Goal: Information Seeking & Learning: Learn about a topic

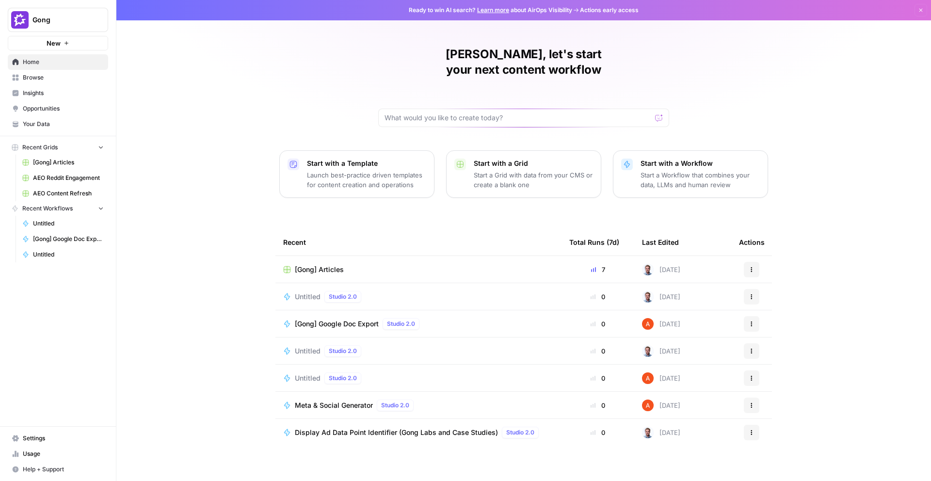
click at [47, 94] on span "Insights" at bounding box center [63, 93] width 81 height 9
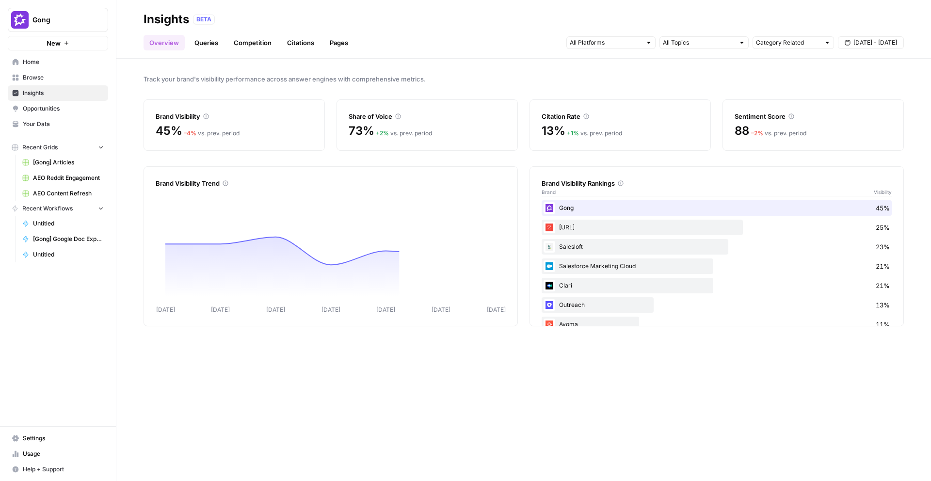
click at [210, 48] on link "Queries" at bounding box center [206, 43] width 35 height 16
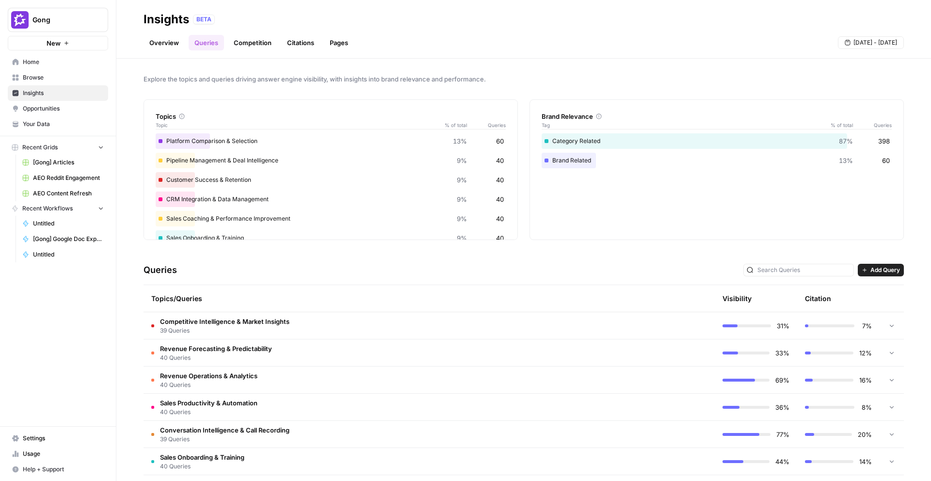
click at [872, 268] on span "Add Query" at bounding box center [886, 270] width 30 height 9
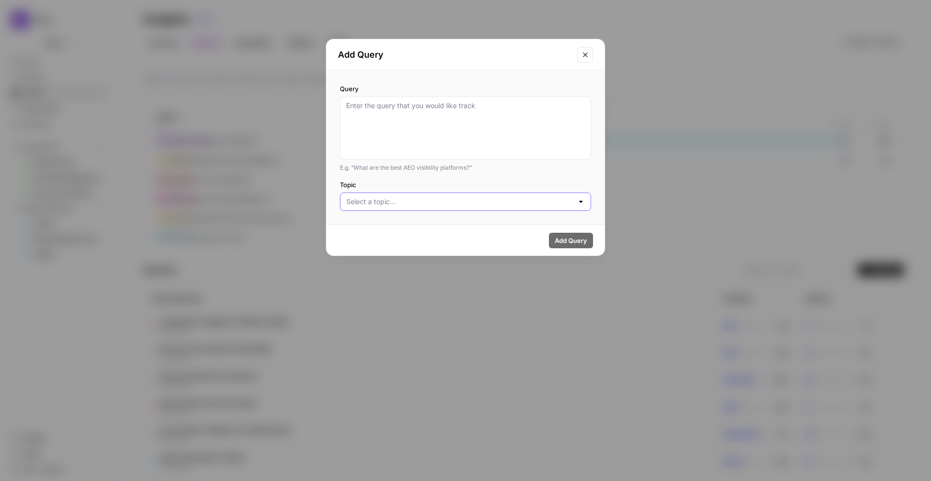
click at [503, 204] on input "Topic" at bounding box center [459, 202] width 227 height 10
click at [492, 181] on label "Topic" at bounding box center [465, 185] width 251 height 10
click at [492, 197] on input "Topic" at bounding box center [459, 202] width 227 height 10
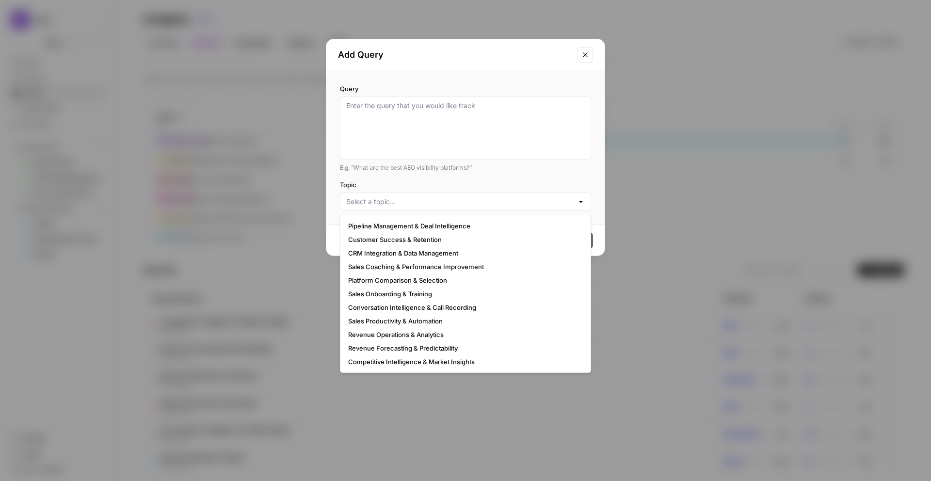
click at [457, 182] on label "Topic" at bounding box center [465, 185] width 251 height 10
click at [457, 197] on input "Topic" at bounding box center [459, 202] width 227 height 10
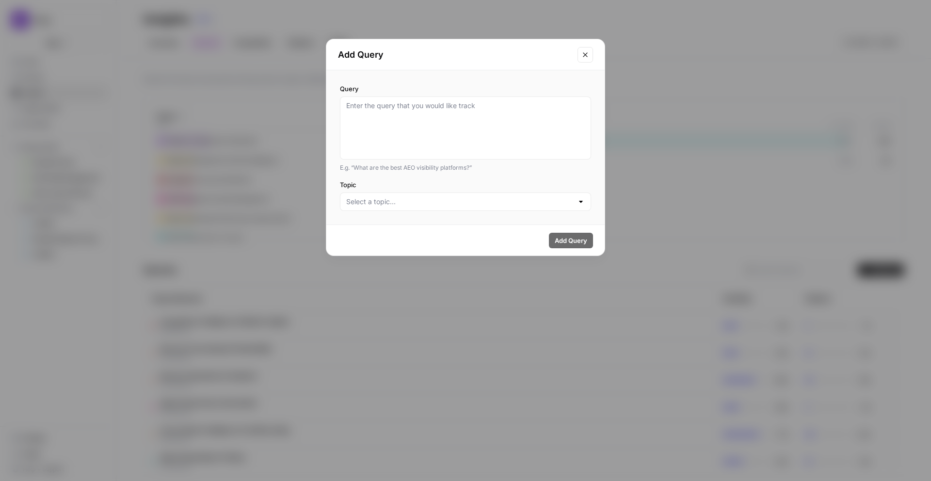
click at [534, 68] on div "Add Query" at bounding box center [465, 54] width 278 height 31
click at [440, 112] on textarea "Query" at bounding box center [465, 128] width 239 height 54
click at [451, 206] on input "Topic" at bounding box center [459, 202] width 227 height 10
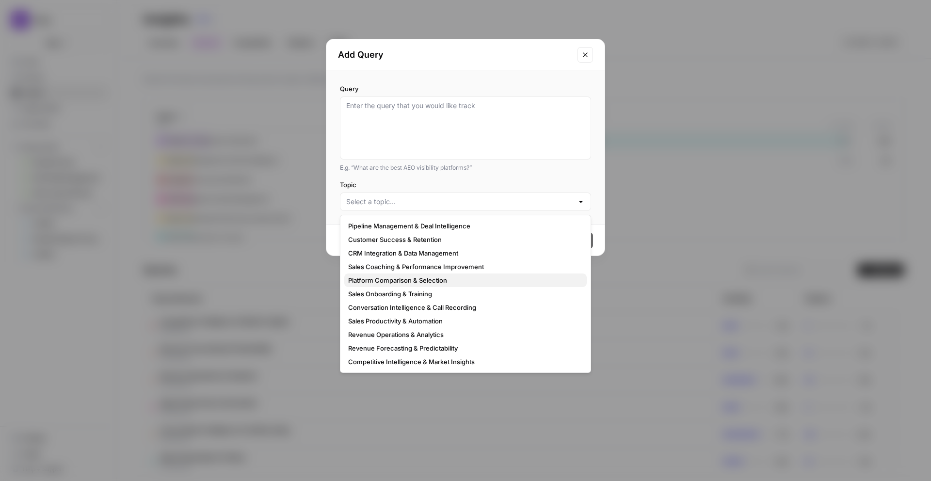
click at [442, 277] on span "Platform Comparison & Selection" at bounding box center [463, 280] width 231 height 10
type input "Platform Comparison & Selection"
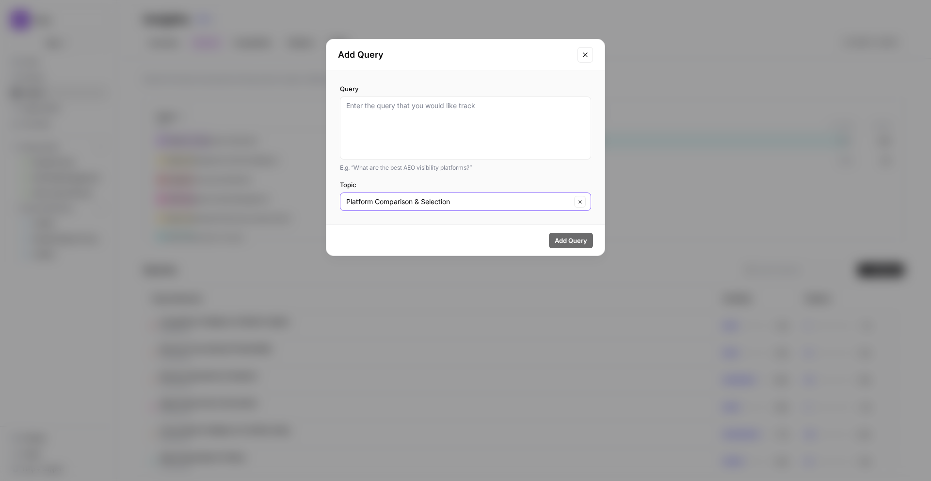
click at [580, 204] on button "Clear" at bounding box center [580, 202] width 12 height 12
click at [554, 201] on input "Topic" at bounding box center [459, 202] width 227 height 10
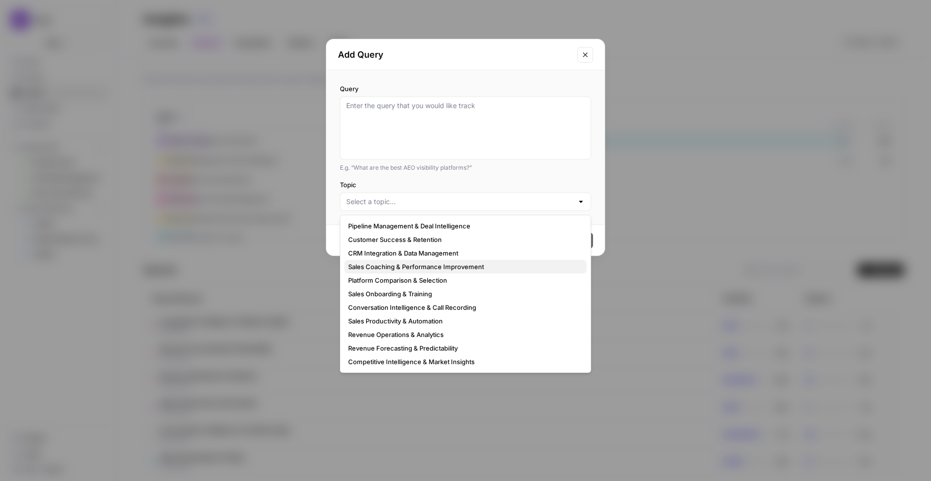
click at [537, 260] on button "Sales Coaching & Performance Improvement" at bounding box center [465, 267] width 242 height 14
type input "Sales Coaching & Performance Improvement"
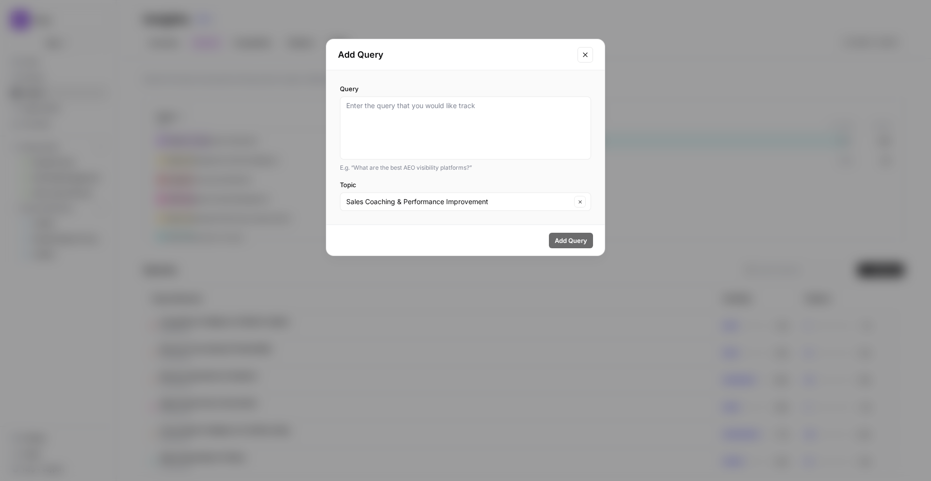
click at [577, 206] on button "Clear" at bounding box center [580, 202] width 12 height 12
click at [577, 206] on div at bounding box center [581, 202] width 8 height 10
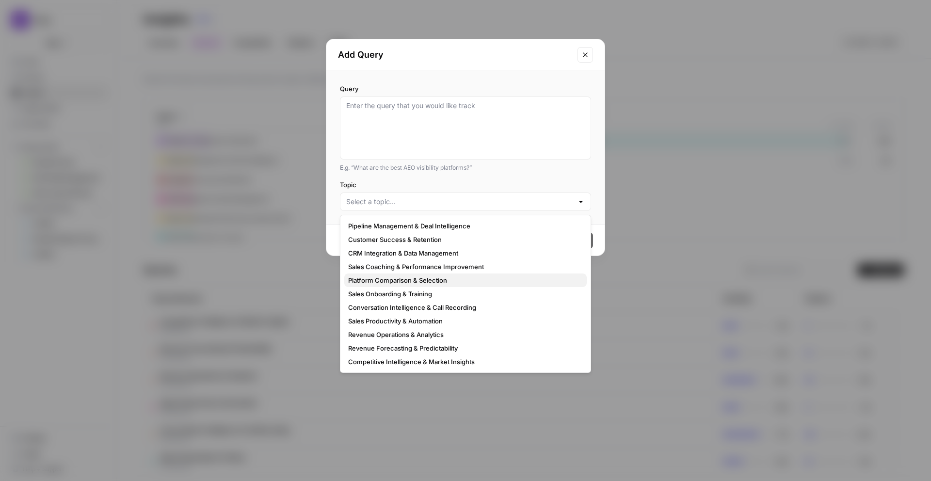
click at [511, 275] on span "Platform Comparison & Selection" at bounding box center [463, 280] width 231 height 10
type input "Platform Comparison & Selection"
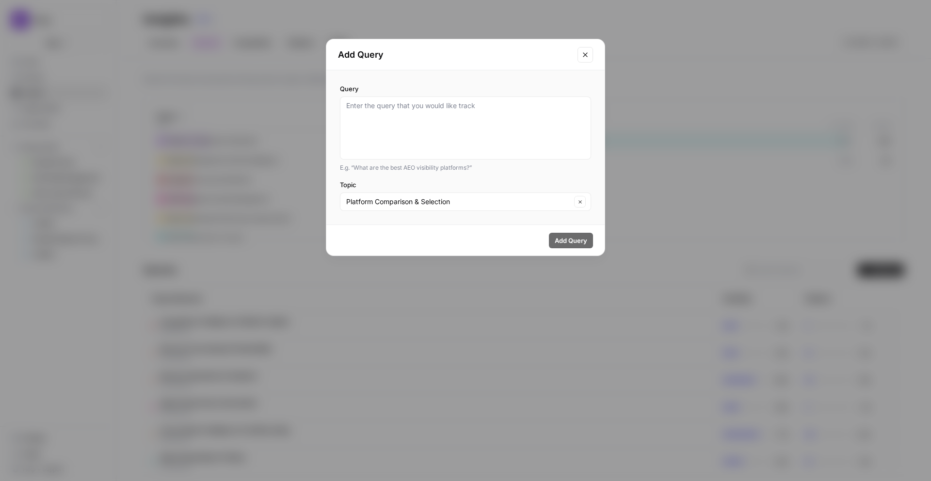
click at [581, 198] on button "Clear" at bounding box center [580, 202] width 12 height 12
click at [587, 63] on div "Add Query" at bounding box center [465, 54] width 278 height 31
click at [585, 60] on button "Close modal" at bounding box center [586, 55] width 16 height 16
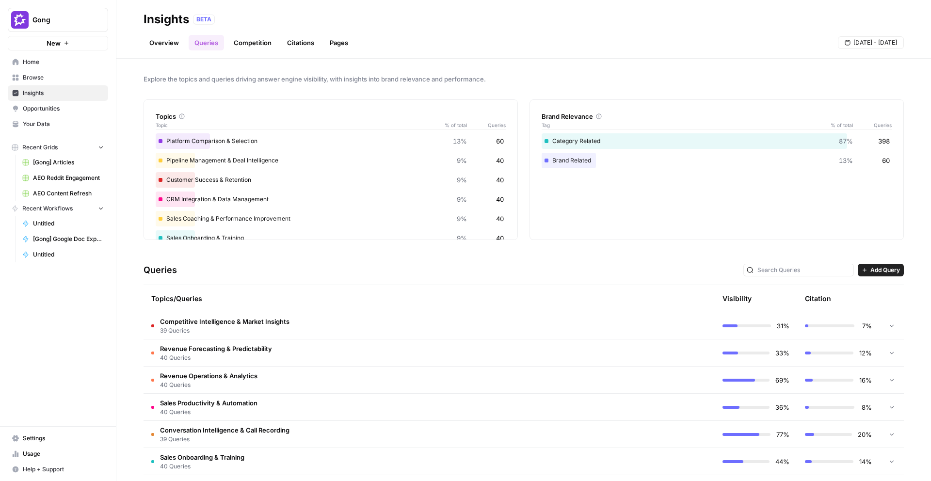
click at [572, 103] on div "Brand Relevance Tag % of total Queries" at bounding box center [717, 116] width 350 height 32
click at [199, 44] on link "Queries" at bounding box center [206, 43] width 35 height 16
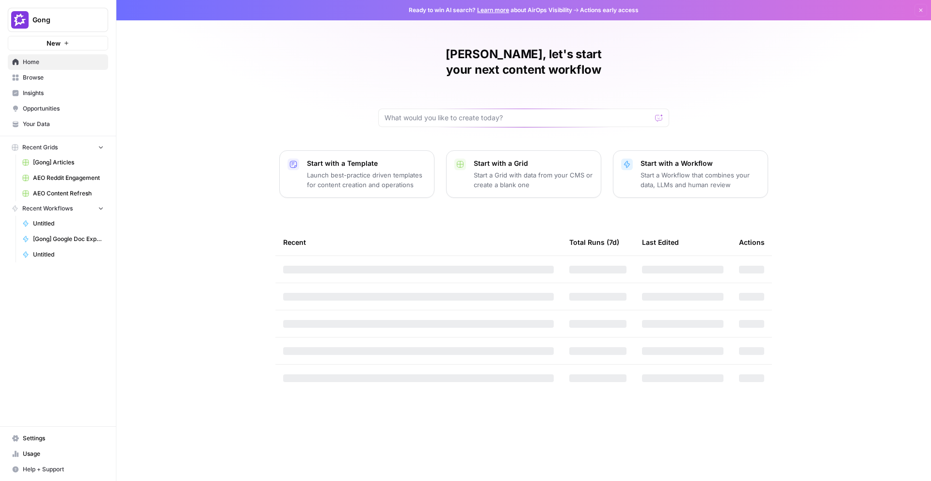
click at [70, 25] on button "Gong" at bounding box center [58, 20] width 100 height 24
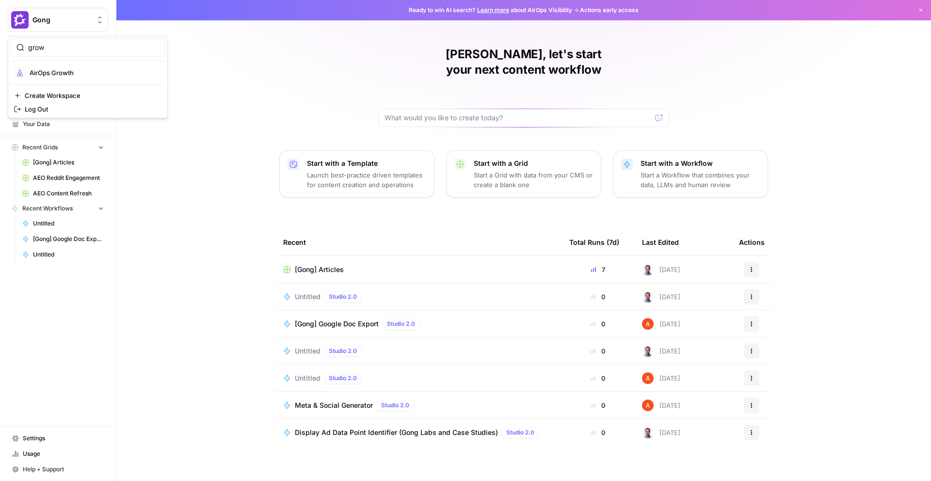
type input "grow"
click at [61, 72] on span "AirOps Growth" at bounding box center [94, 73] width 128 height 10
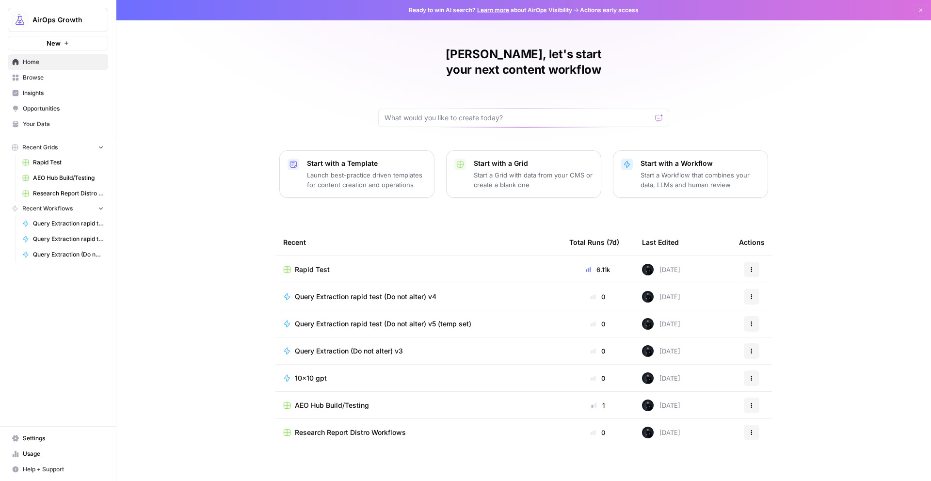
click at [61, 90] on span "Insights" at bounding box center [63, 93] width 81 height 9
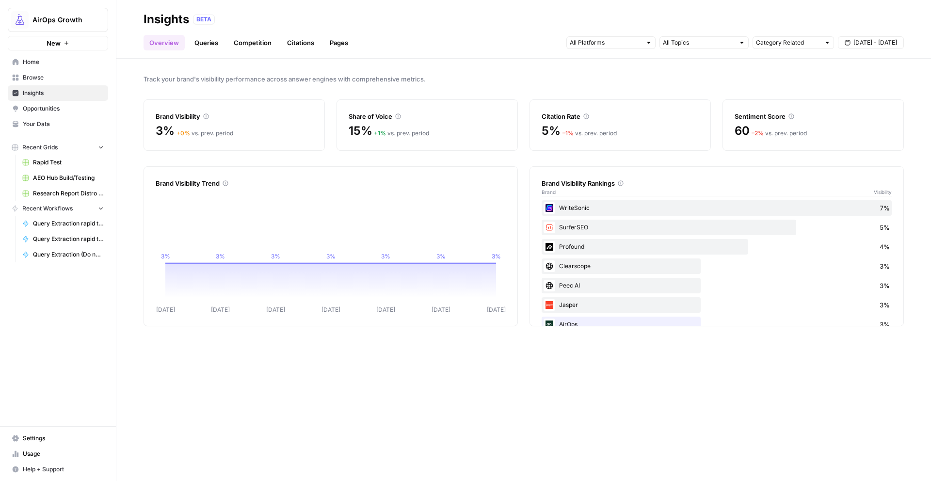
click at [254, 45] on link "Competition" at bounding box center [252, 43] width 49 height 16
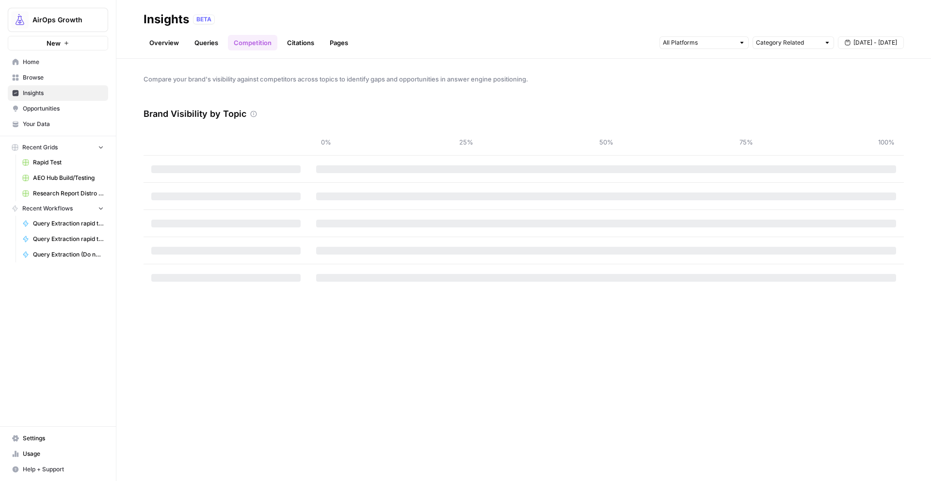
click at [207, 44] on link "Queries" at bounding box center [206, 43] width 35 height 16
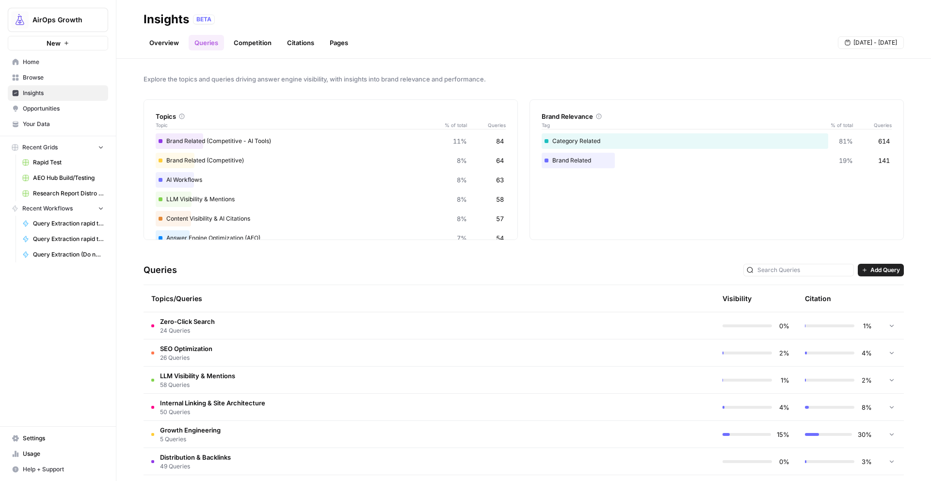
click at [306, 45] on link "Citations" at bounding box center [300, 43] width 39 height 16
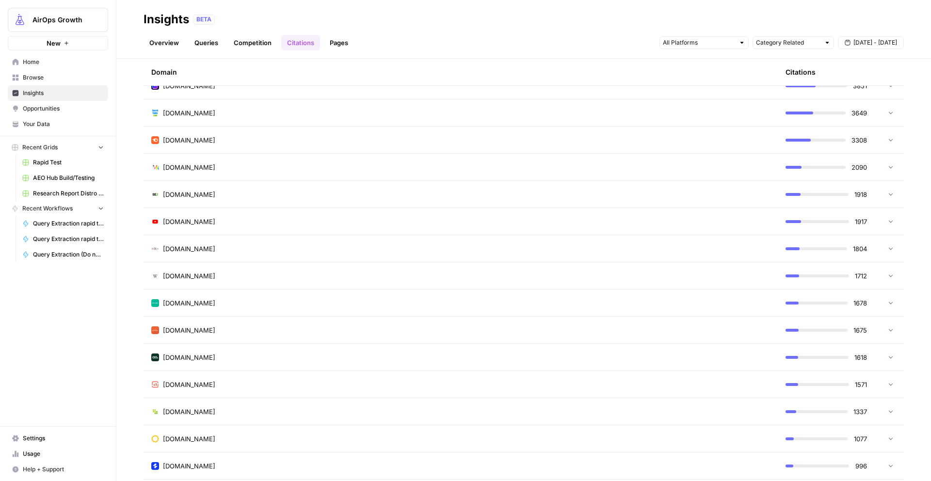
scroll to position [115, 0]
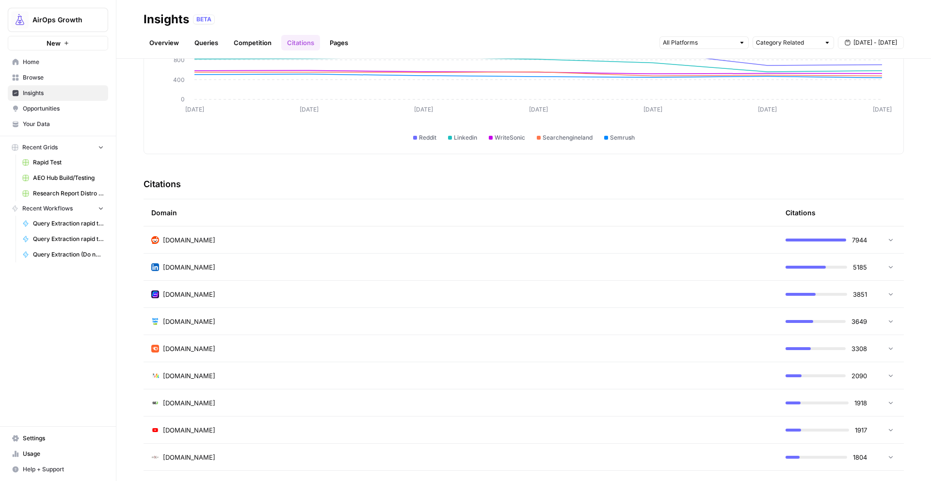
click at [557, 239] on div "[DOMAIN_NAME]" at bounding box center [460, 240] width 619 height 10
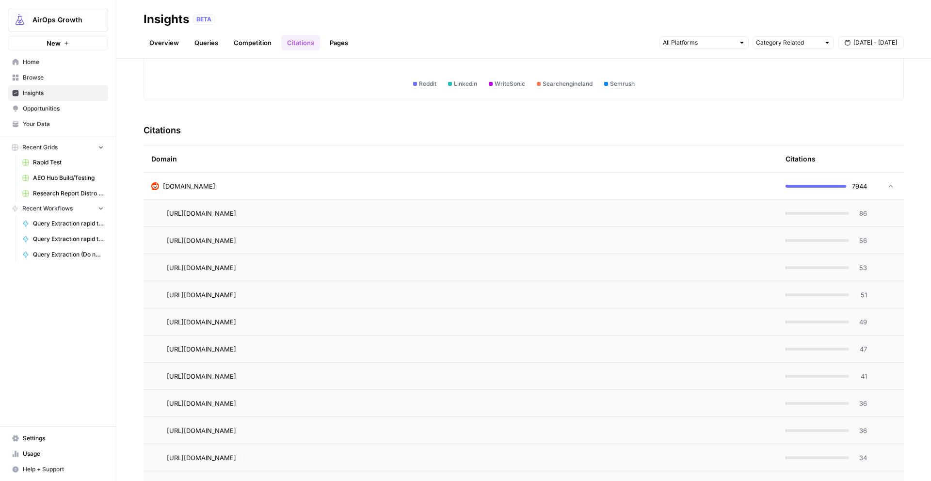
scroll to position [146, 0]
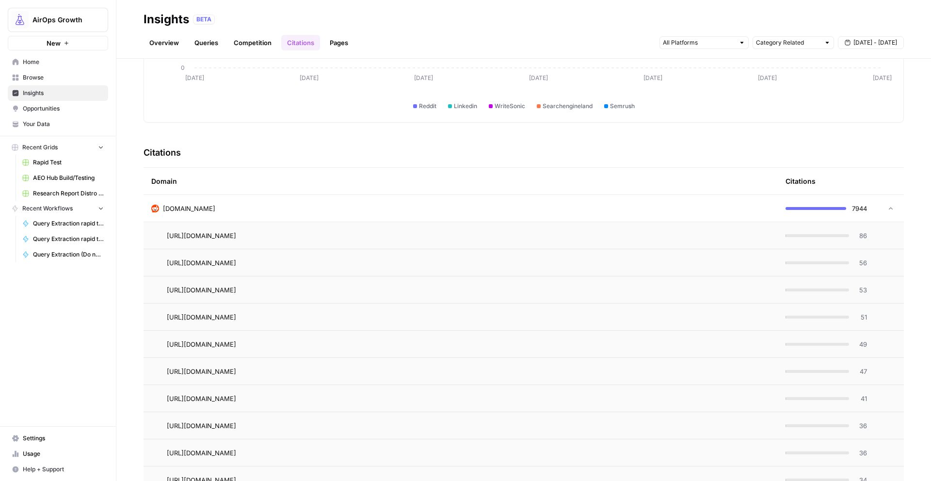
click at [641, 199] on td "[DOMAIN_NAME]" at bounding box center [461, 208] width 634 height 27
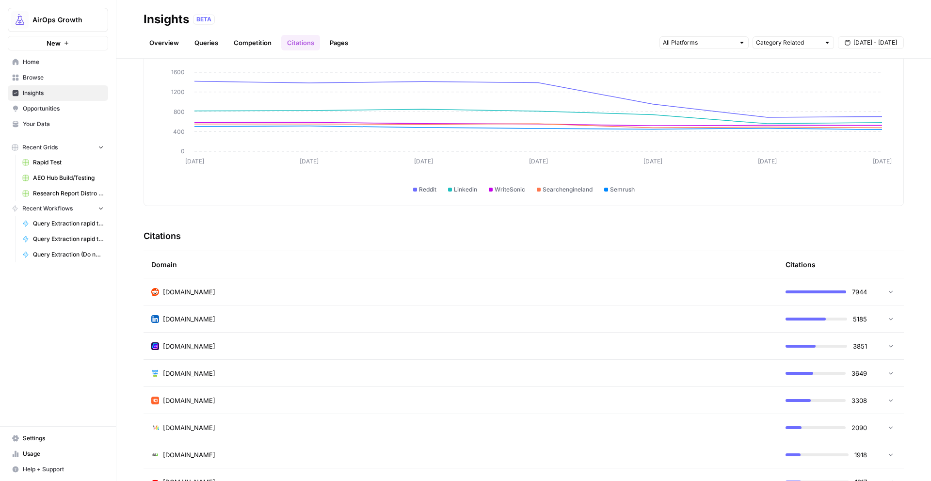
scroll to position [0, 0]
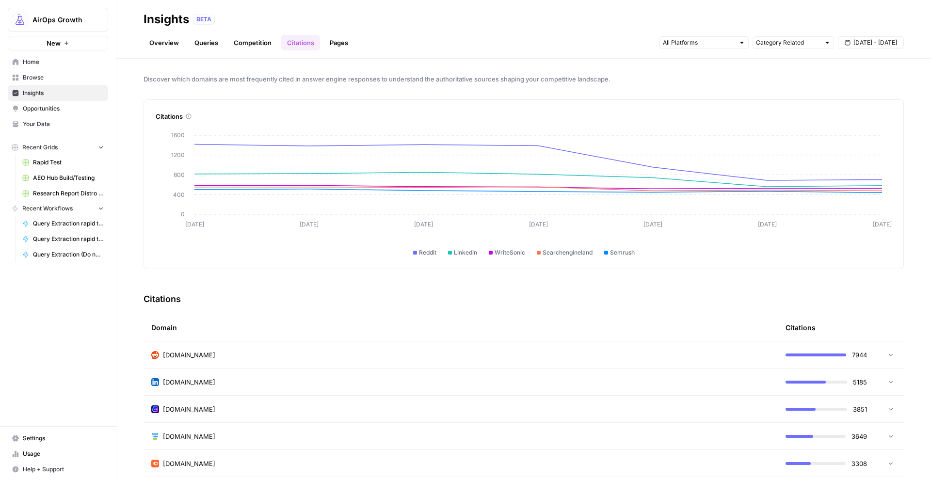
click at [168, 40] on link "Overview" at bounding box center [164, 43] width 41 height 16
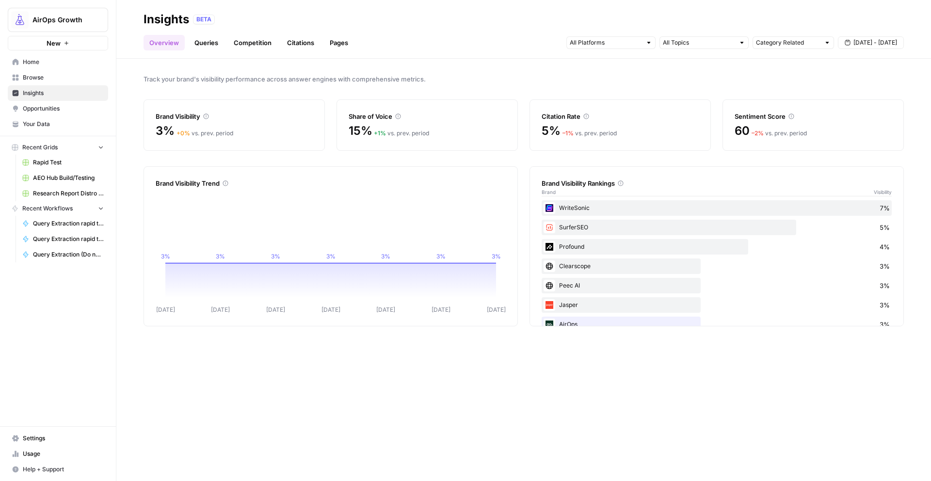
click at [586, 119] on icon at bounding box center [586, 116] width 6 height 6
click at [306, 47] on link "Citations" at bounding box center [300, 43] width 39 height 16
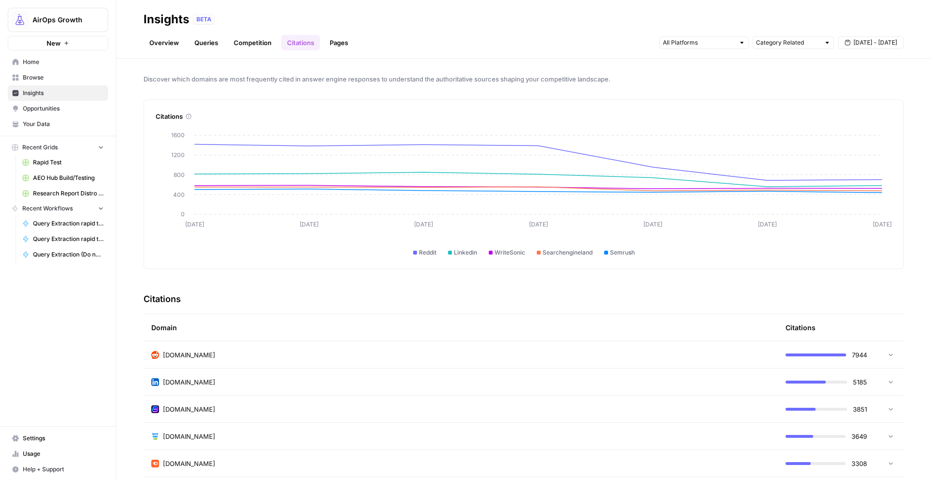
click at [165, 43] on link "Overview" at bounding box center [164, 43] width 41 height 16
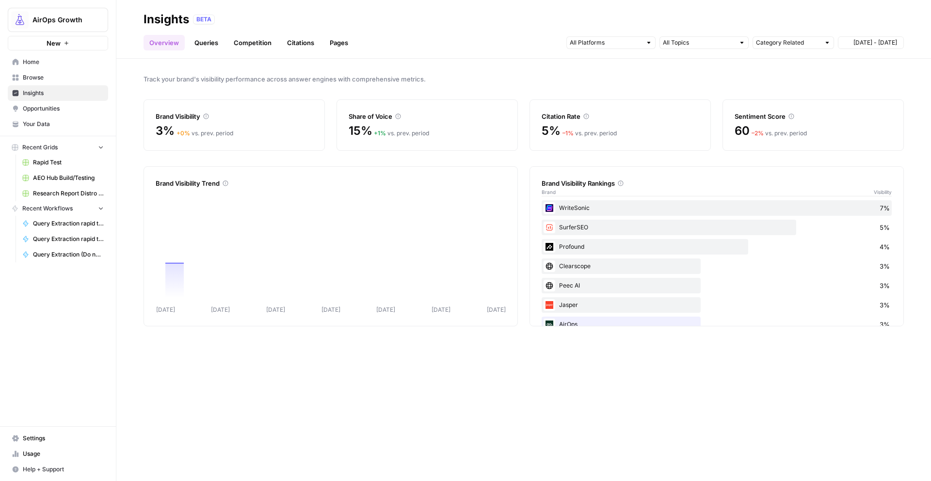
click at [205, 45] on link "Queries" at bounding box center [206, 43] width 35 height 16
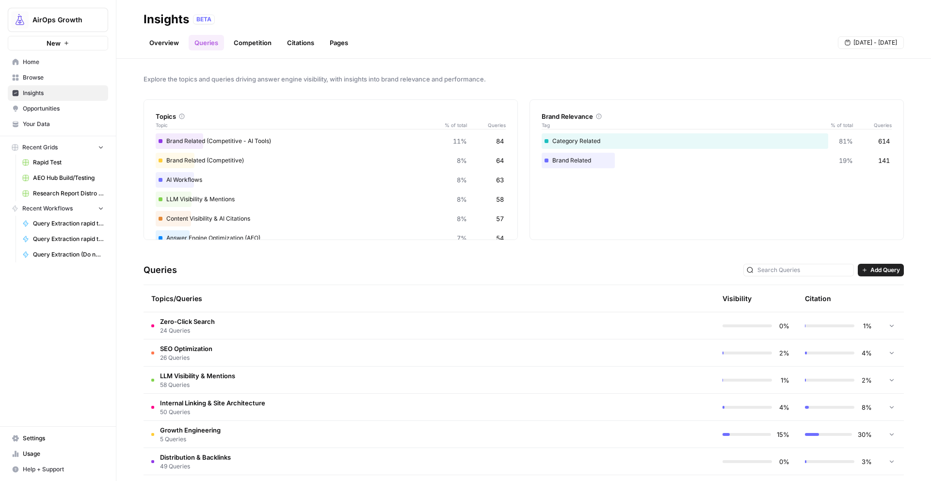
scroll to position [153, 0]
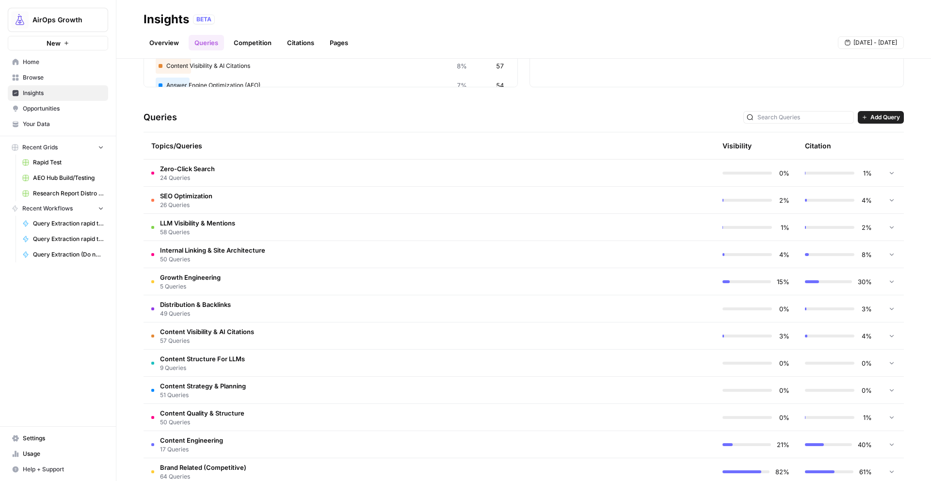
click at [225, 176] on td "Zero-Click Search 24 Queries" at bounding box center [388, 173] width 489 height 27
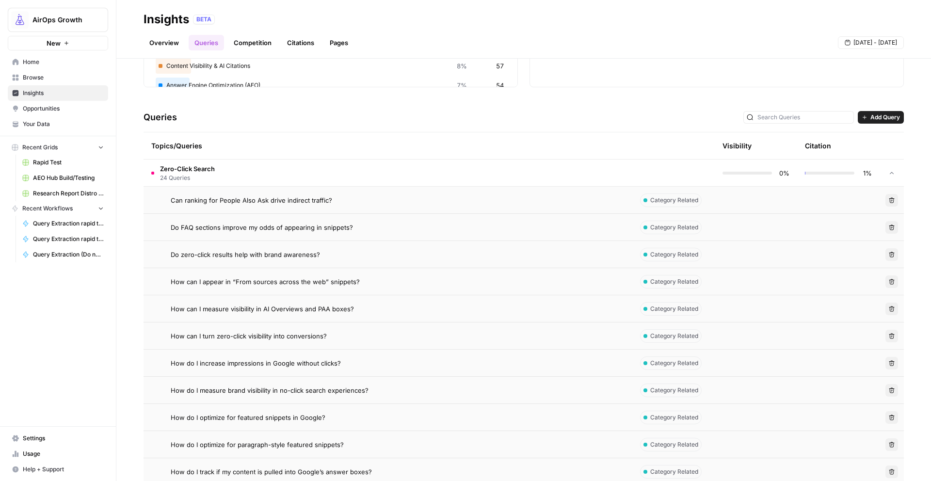
click at [309, 199] on span "Can ranking for People Also Ask drive indirect traffic?" at bounding box center [251, 200] width 161 height 10
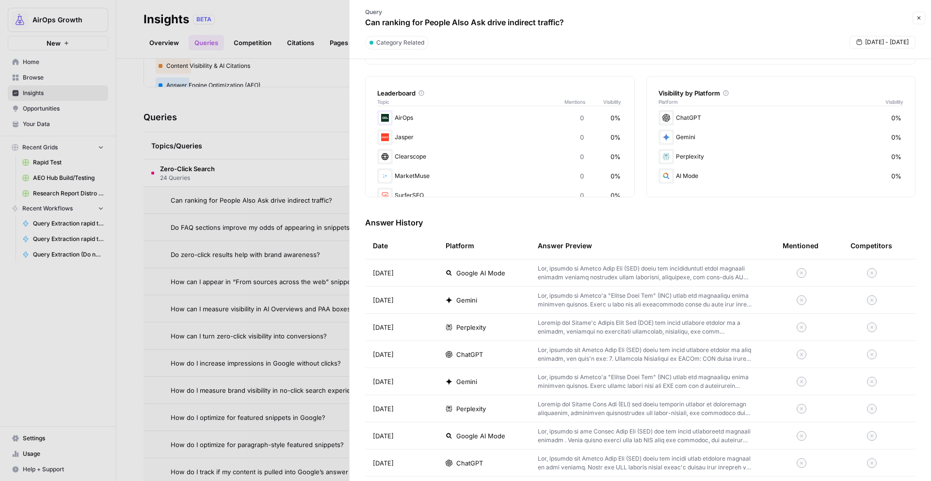
scroll to position [505, 0]
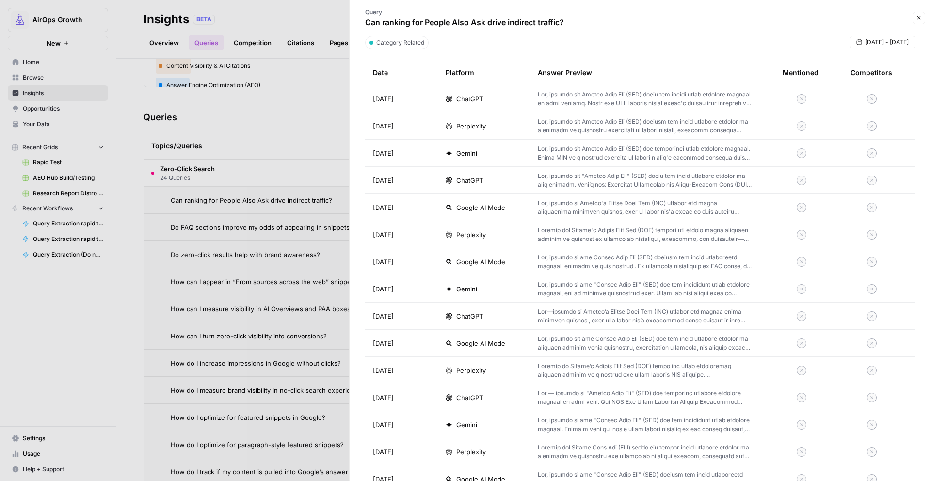
click at [226, 283] on div at bounding box center [465, 240] width 931 height 481
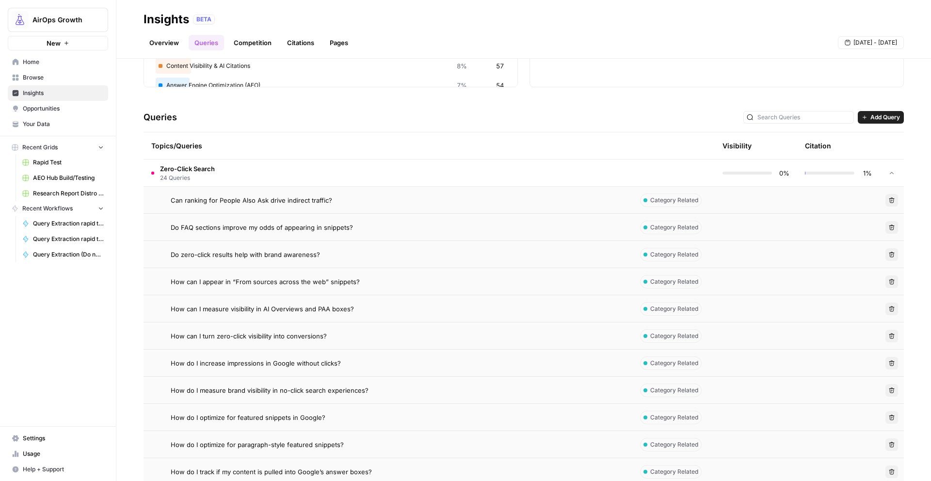
click at [351, 230] on div "Do FAQ sections improve my odds of appearing in snippets?" at bounding box center [398, 228] width 454 height 10
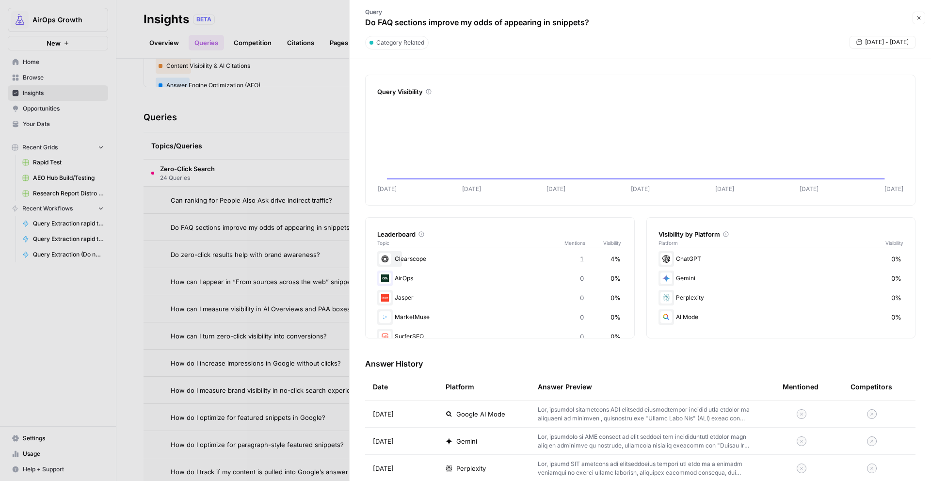
click at [231, 307] on div at bounding box center [465, 240] width 931 height 481
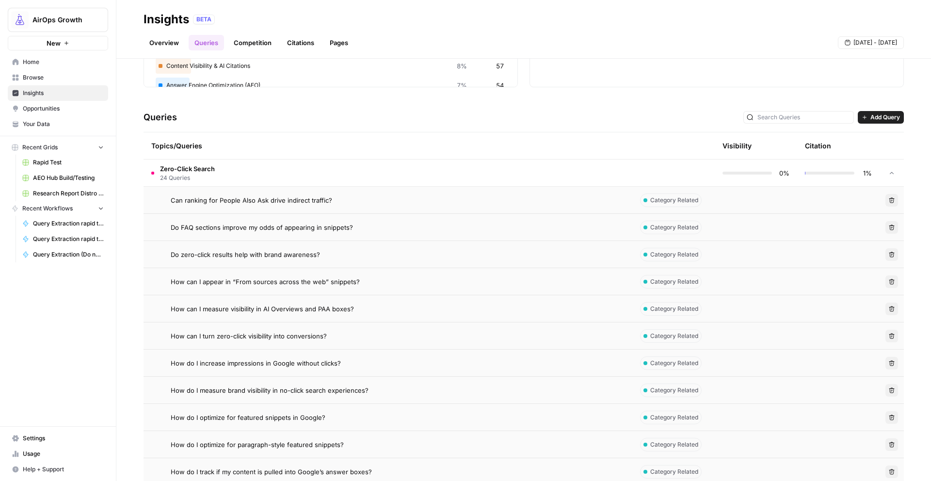
click at [278, 290] on td "How can I appear in “From sources across the web” snippets?" at bounding box center [388, 281] width 489 height 27
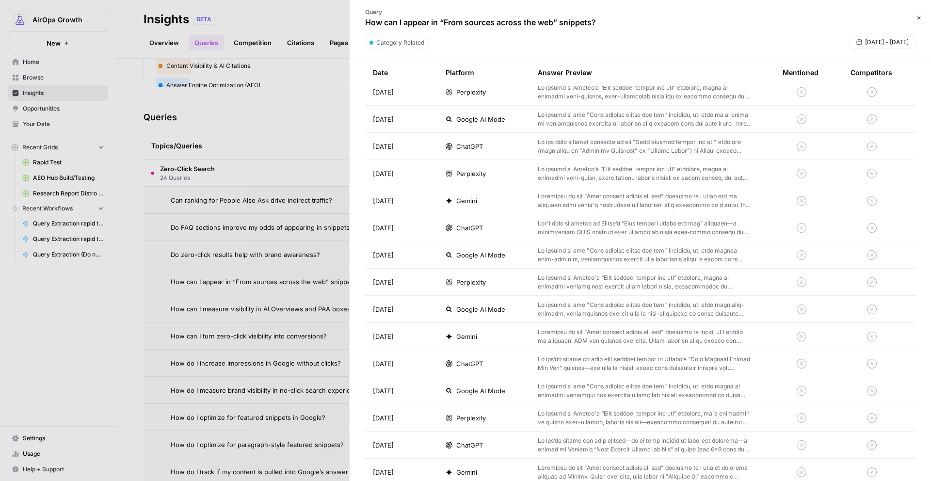
scroll to position [505, 0]
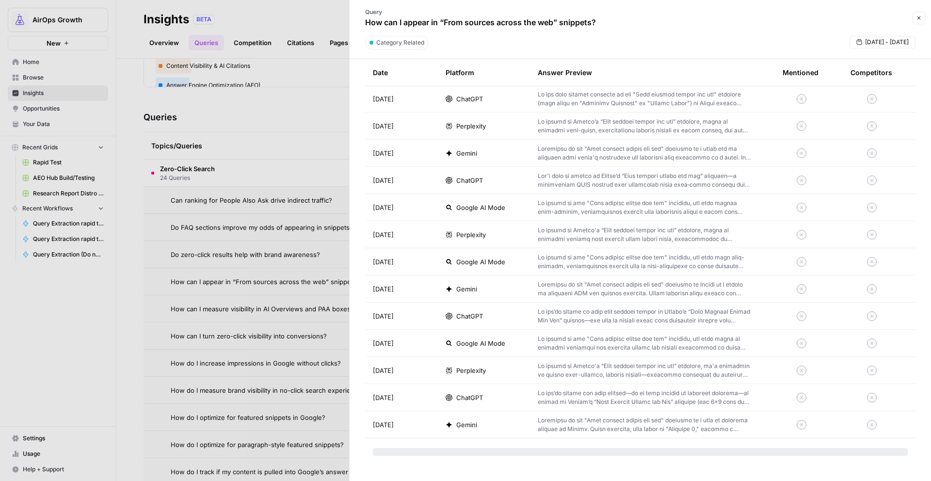
click at [323, 326] on div at bounding box center [465, 240] width 931 height 481
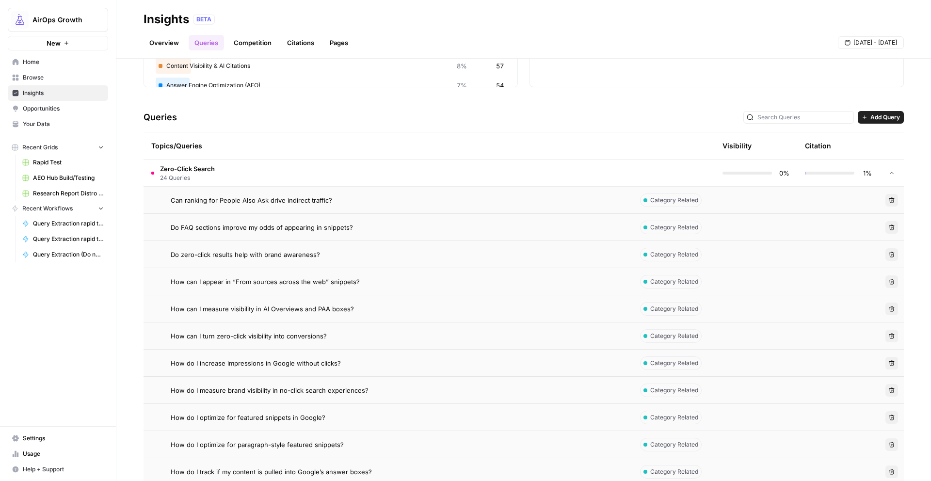
scroll to position [704, 0]
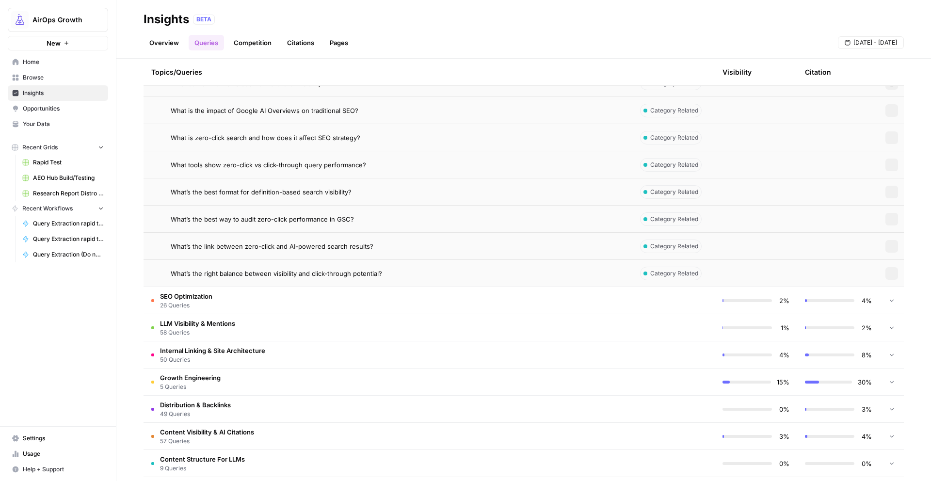
click at [323, 326] on td "LLM Visibility & Mentions 58 Queries" at bounding box center [388, 327] width 489 height 27
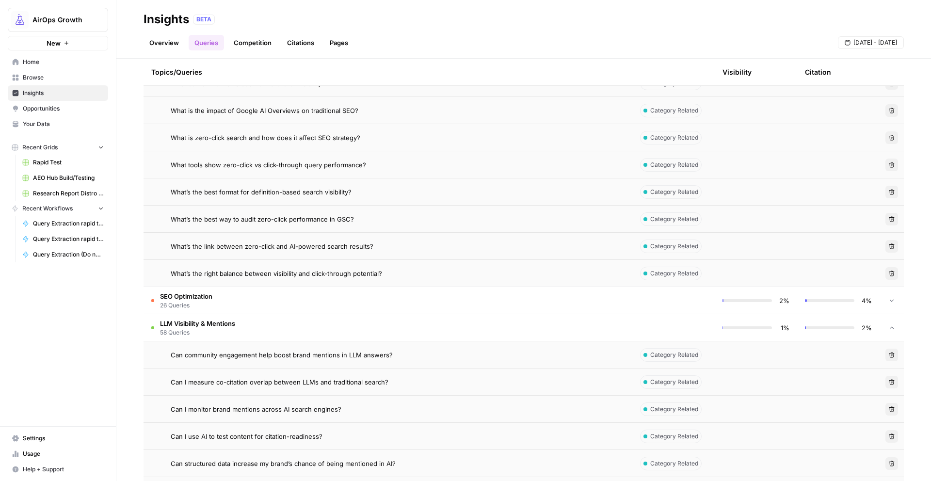
scroll to position [1217, 0]
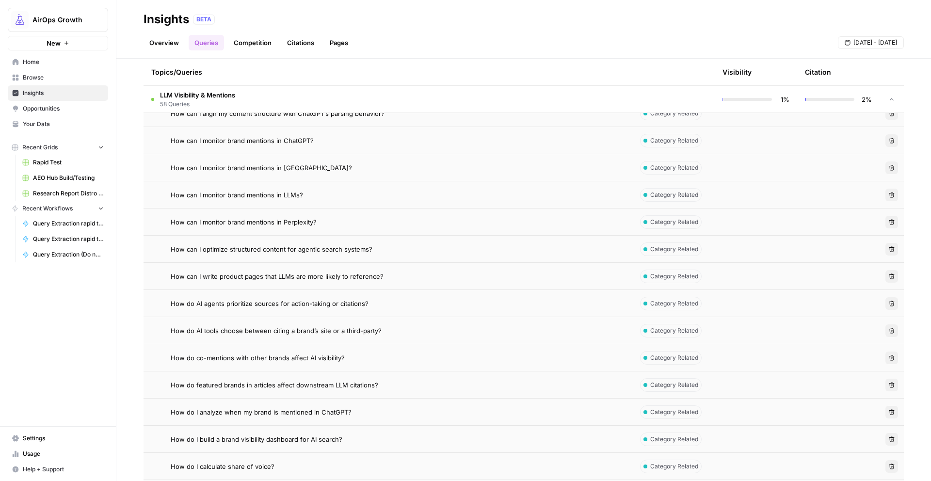
click at [375, 281] on span "How can I write product pages that LLMs are more likely to reference?" at bounding box center [277, 277] width 213 height 10
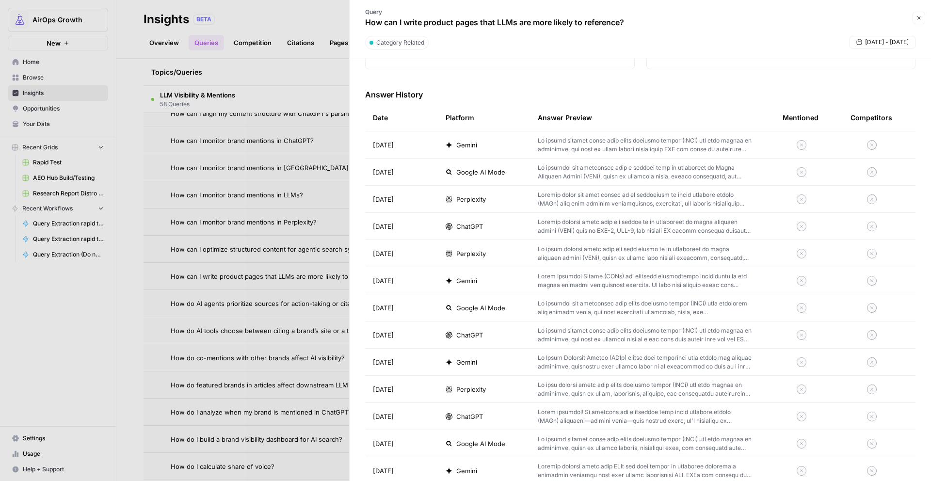
scroll to position [505, 0]
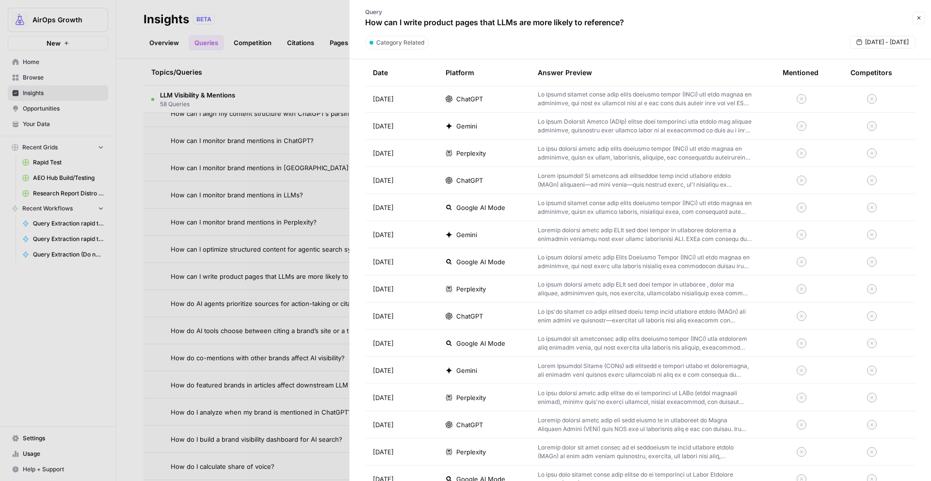
click at [281, 335] on div at bounding box center [465, 240] width 931 height 481
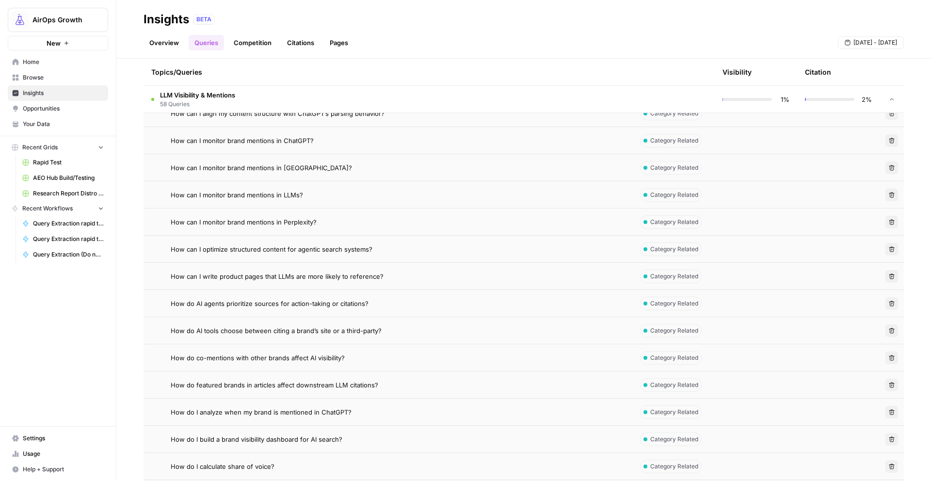
click at [311, 357] on span "How do co-mentions with other brands affect AI visibility?" at bounding box center [258, 358] width 174 height 10
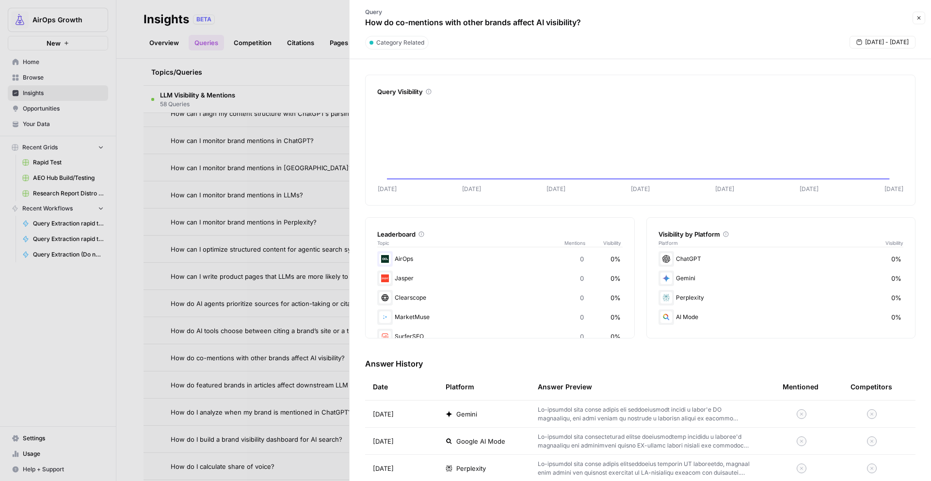
click at [213, 320] on div at bounding box center [465, 240] width 931 height 481
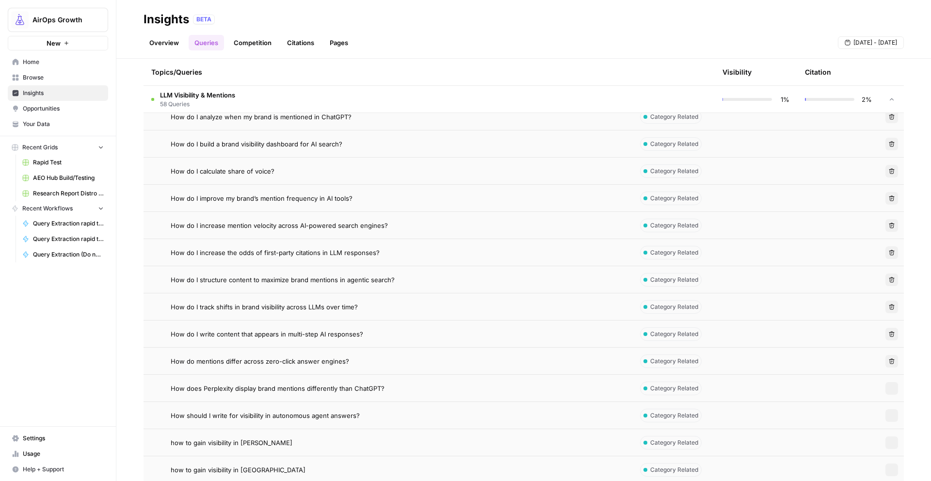
scroll to position [1682, 0]
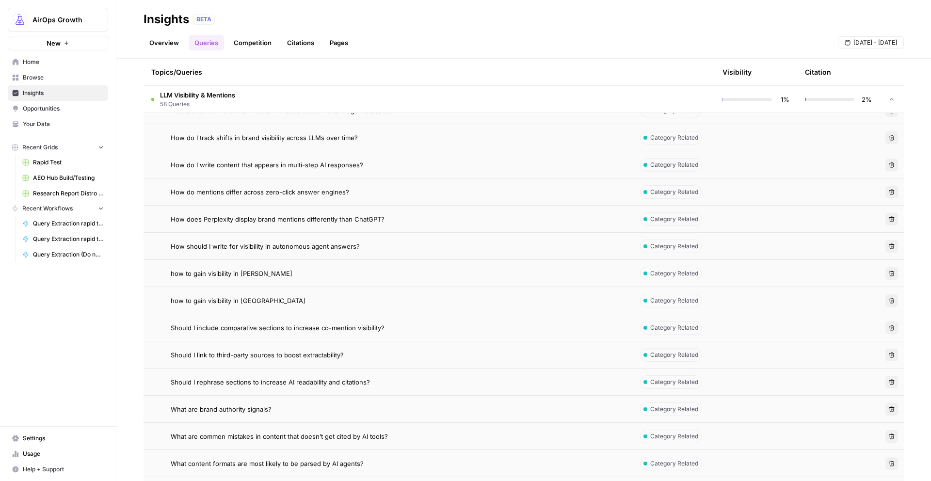
click at [284, 304] on div "how to gain visibility in [GEOGRAPHIC_DATA]" at bounding box center [398, 301] width 454 height 10
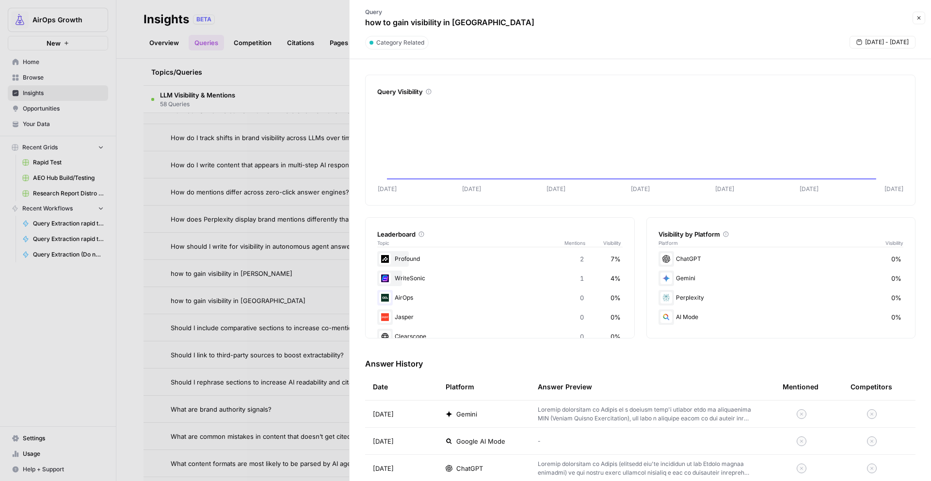
click at [289, 308] on div at bounding box center [465, 240] width 931 height 481
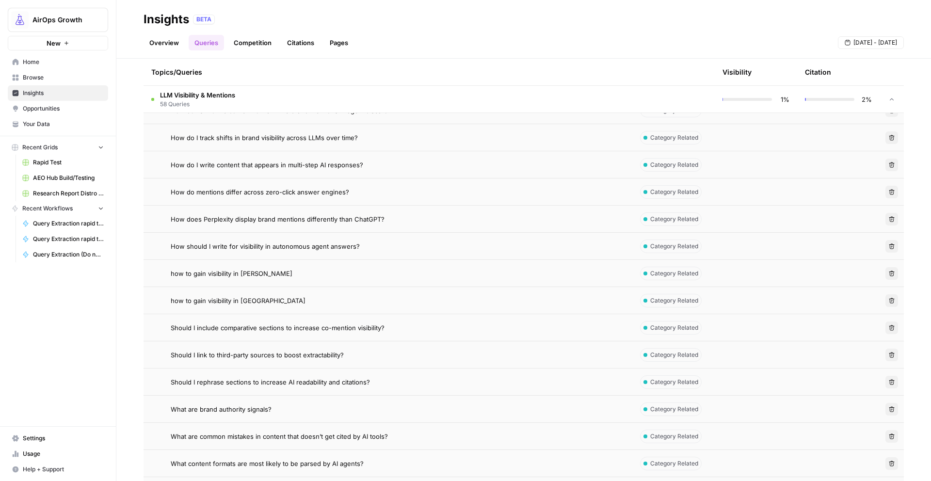
click at [306, 309] on td "how to gain visibility in [GEOGRAPHIC_DATA]" at bounding box center [388, 300] width 489 height 27
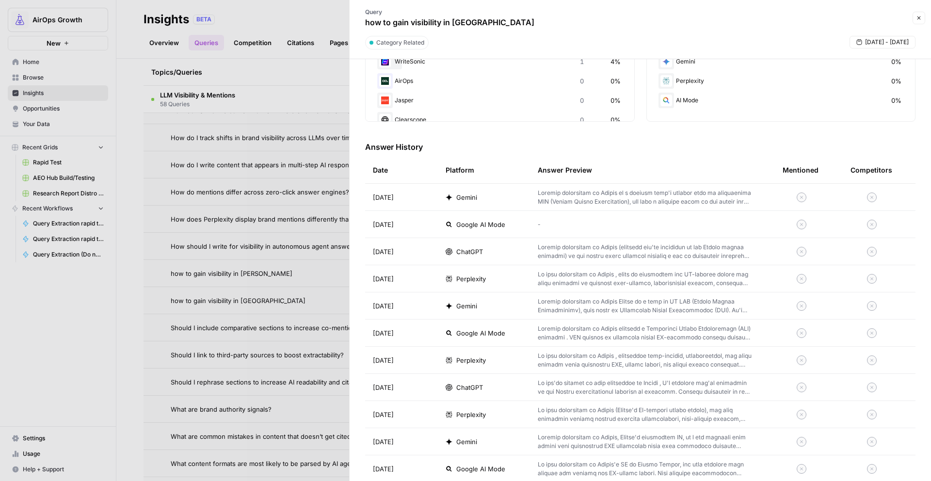
scroll to position [215, 0]
click at [651, 210] on td at bounding box center [652, 198] width 245 height 27
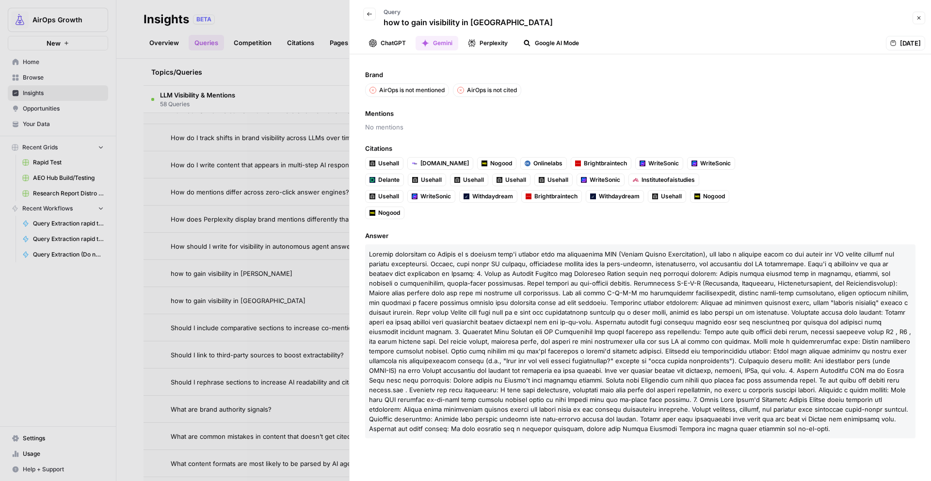
click at [372, 16] on button "Back" at bounding box center [369, 14] width 13 height 13
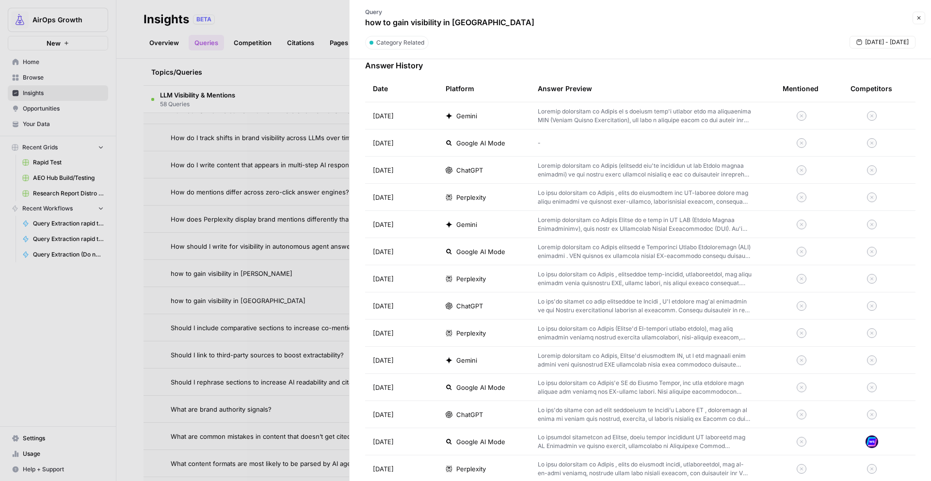
scroll to position [212, 0]
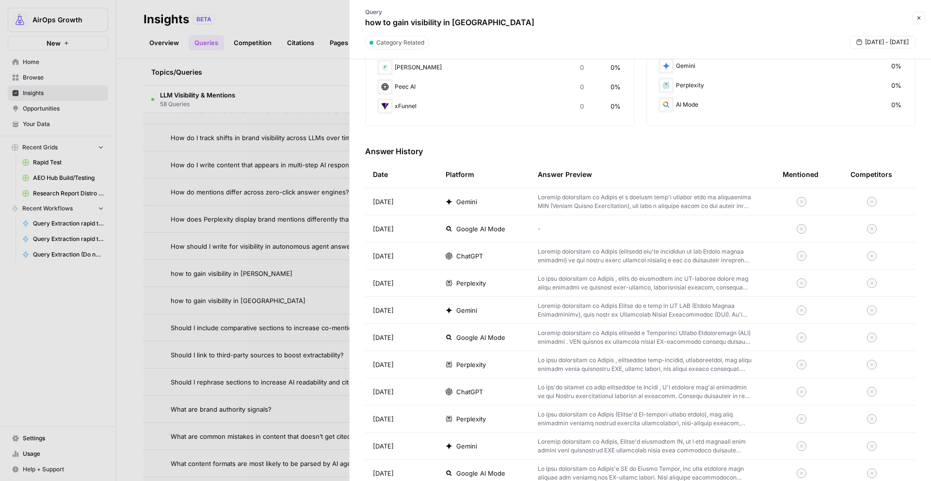
click at [638, 199] on p at bounding box center [645, 201] width 214 height 17
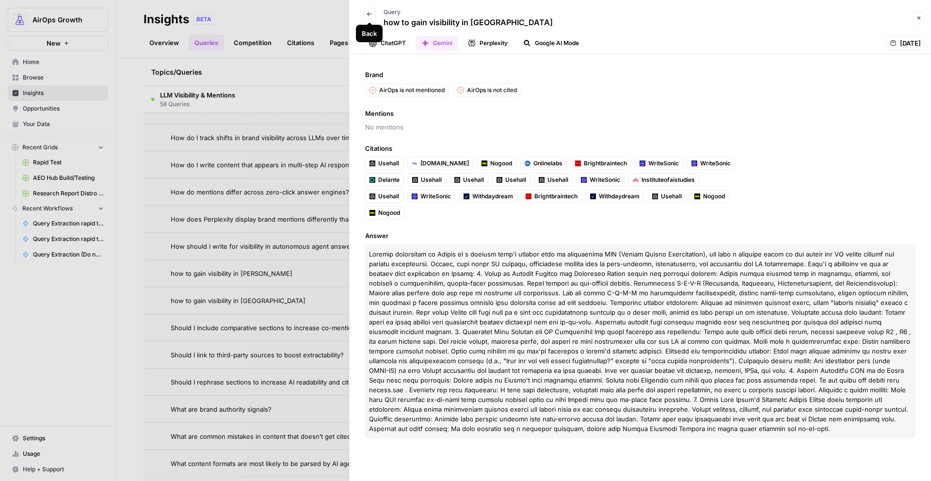
click at [368, 10] on button "Back" at bounding box center [369, 14] width 13 height 13
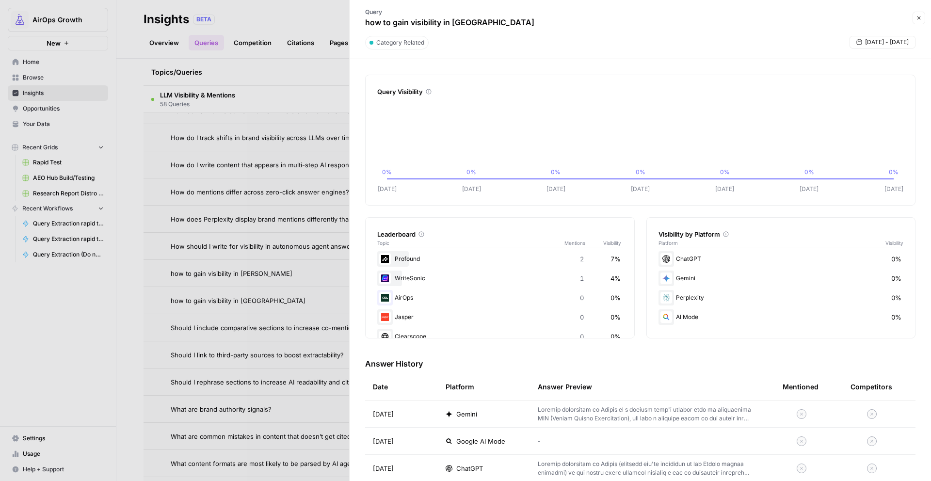
click at [251, 318] on div at bounding box center [465, 240] width 931 height 481
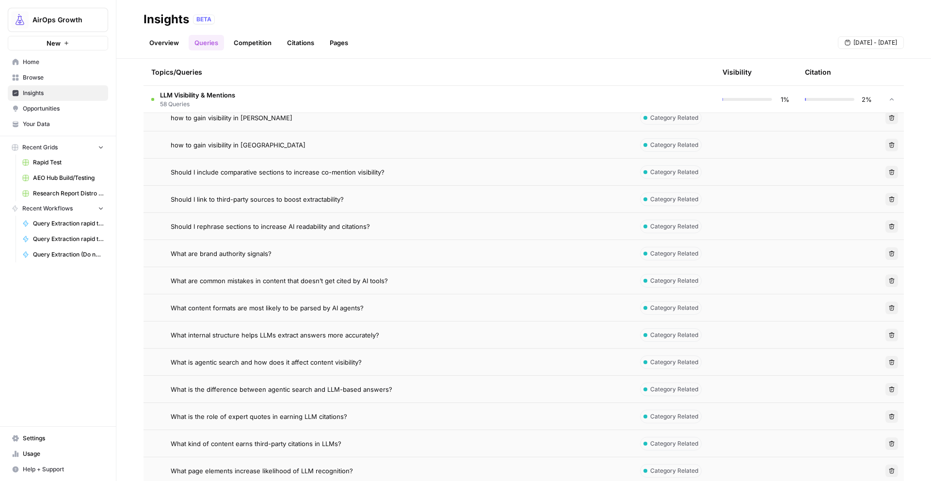
scroll to position [1953, 0]
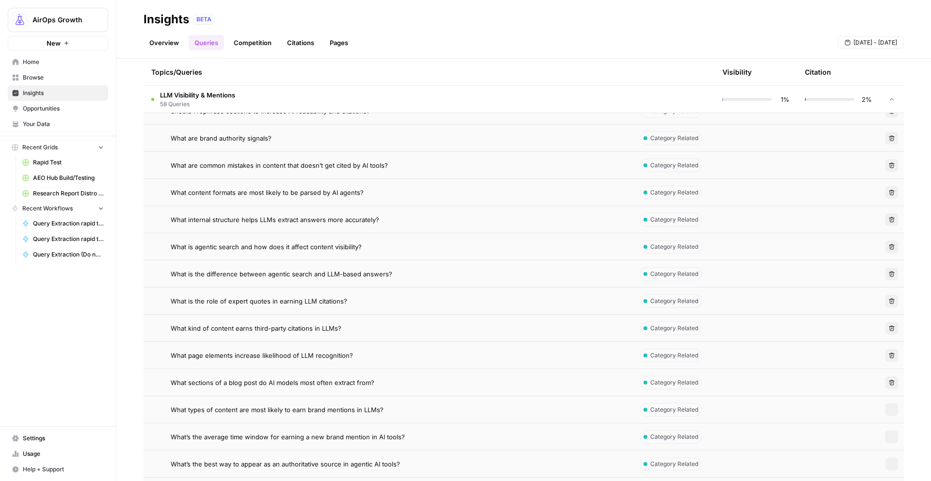
click at [278, 380] on span "What sections of a blog post do AI models most often extract from?" at bounding box center [273, 383] width 204 height 10
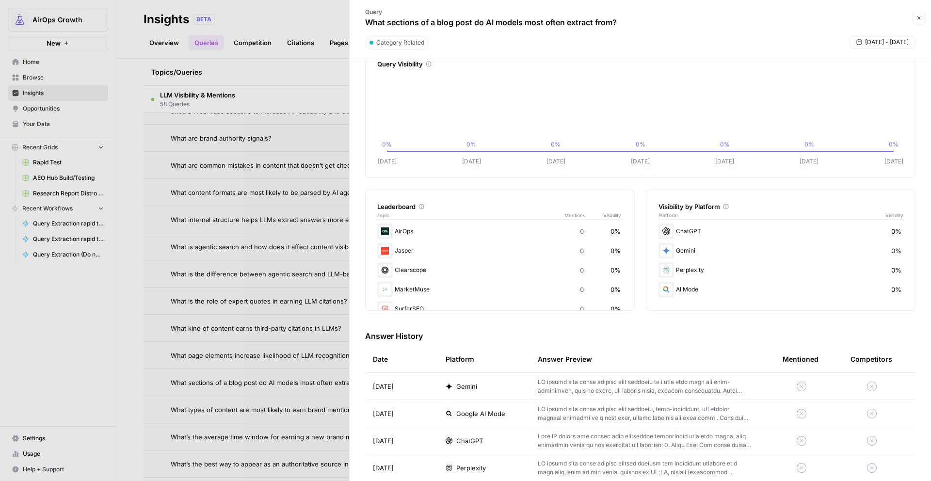
scroll to position [52, 0]
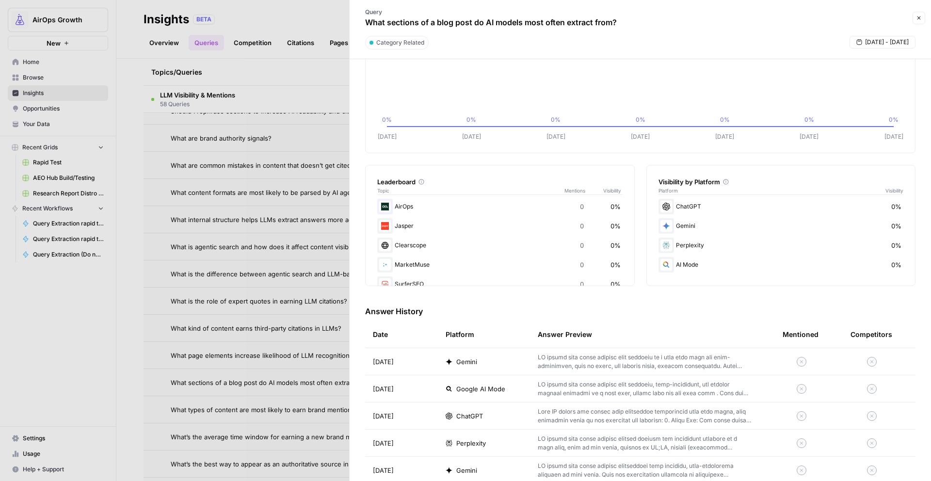
click at [466, 410] on td "ChatGPT" at bounding box center [484, 416] width 92 height 27
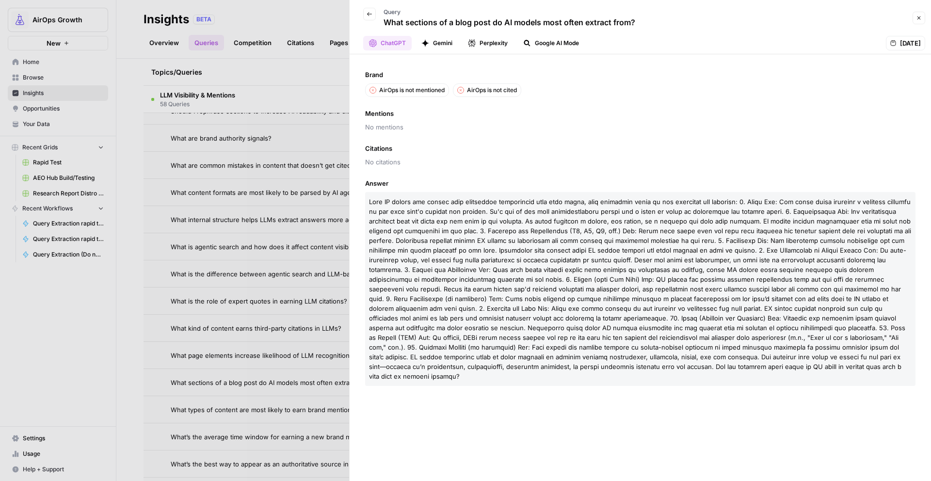
click at [312, 267] on div at bounding box center [465, 240] width 931 height 481
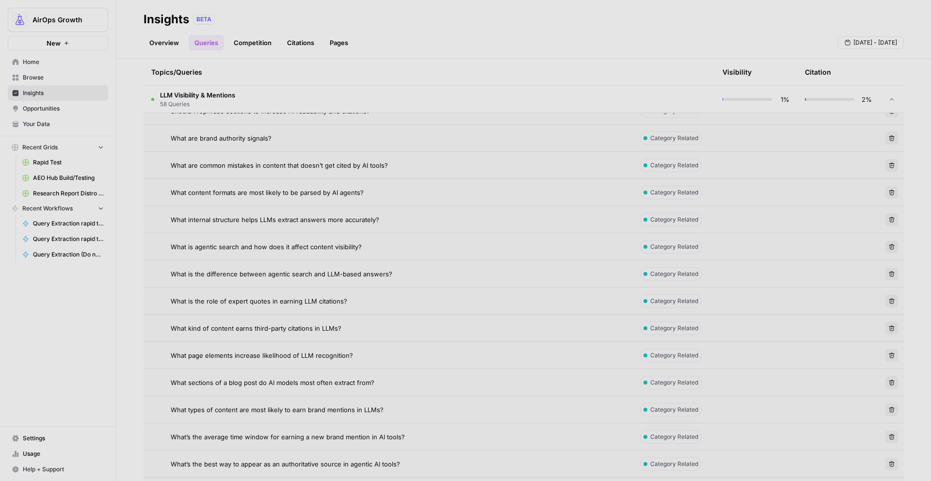
click at [298, 301] on span "What is the role of expert quotes in earning LLM citations?" at bounding box center [259, 301] width 177 height 10
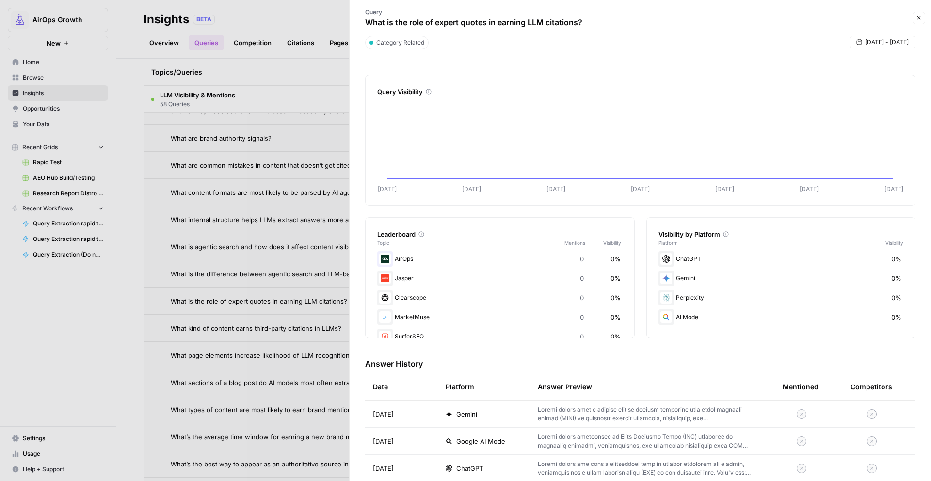
click at [239, 288] on div at bounding box center [465, 240] width 931 height 481
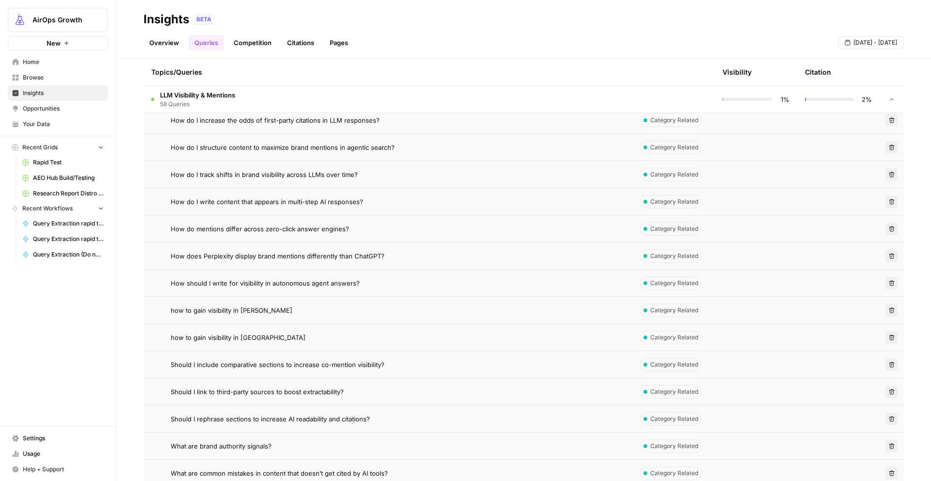
scroll to position [1638, 0]
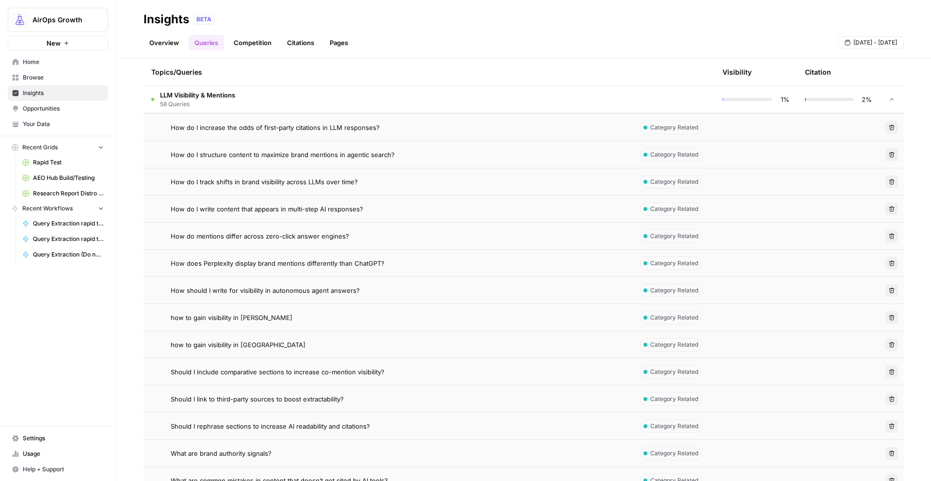
click at [311, 265] on span "How does Perplexity display brand mentions differently than ChatGPT?" at bounding box center [278, 263] width 214 height 10
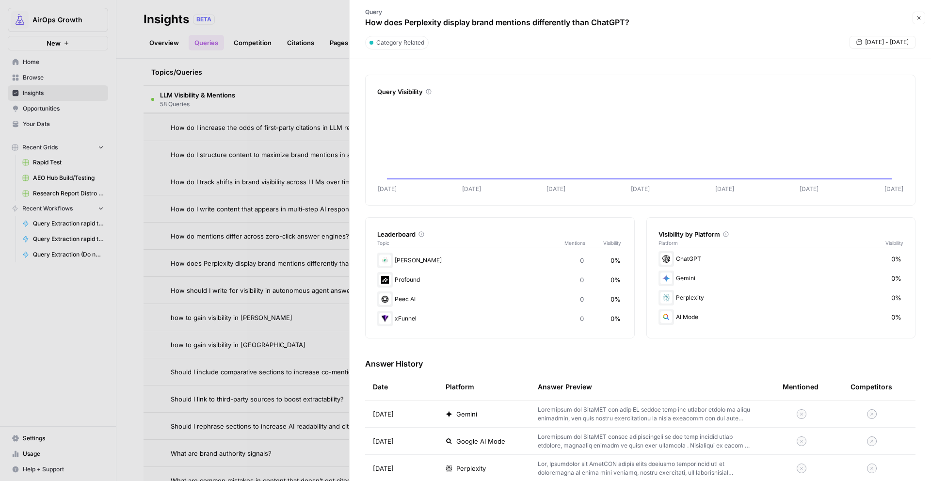
scroll to position [184, 0]
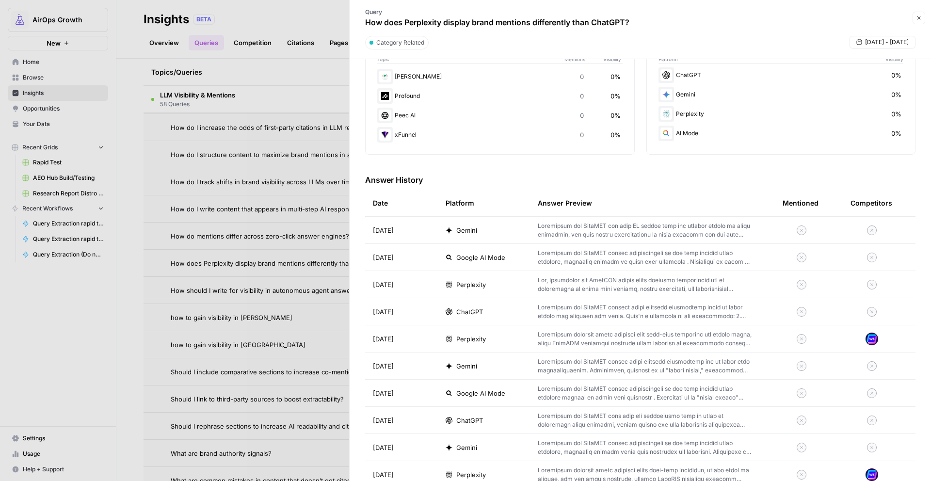
click at [506, 427] on td "ChatGPT" at bounding box center [484, 420] width 92 height 27
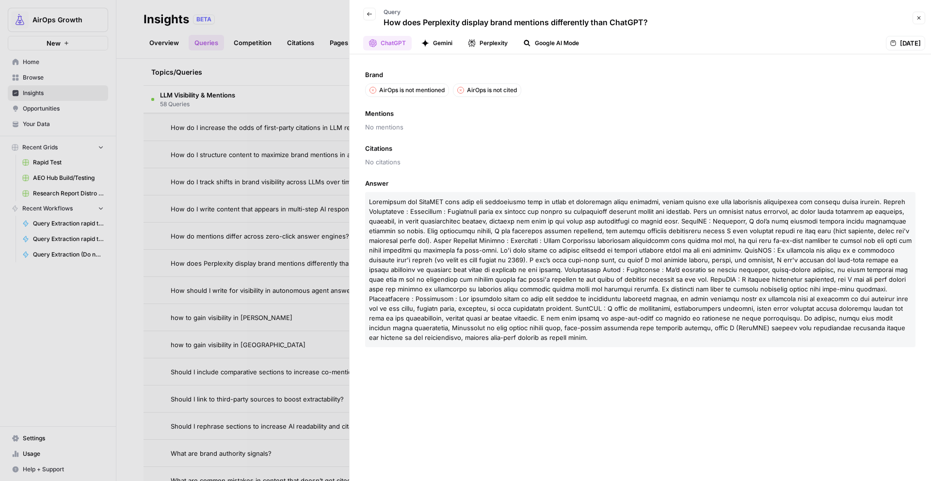
click at [369, 16] on icon "button" at bounding box center [370, 14] width 6 height 6
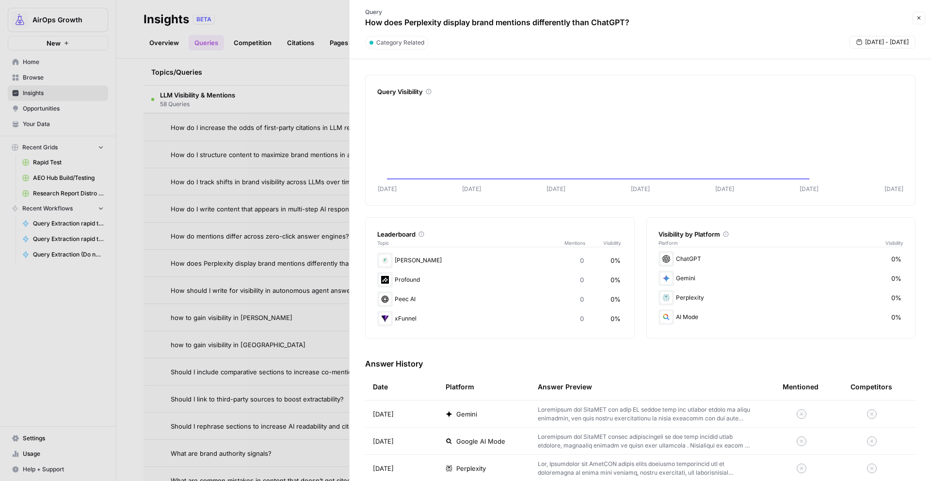
scroll to position [505, 0]
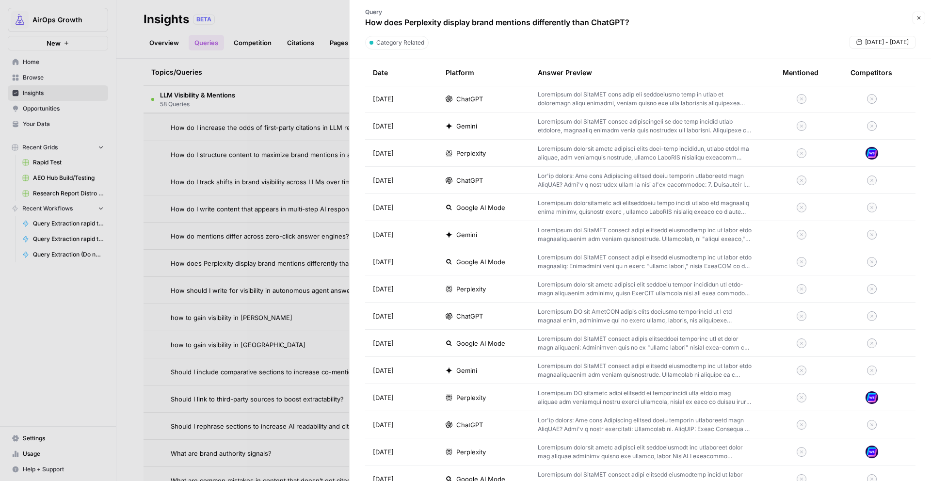
click at [500, 424] on div "ChatGPT" at bounding box center [484, 425] width 77 height 10
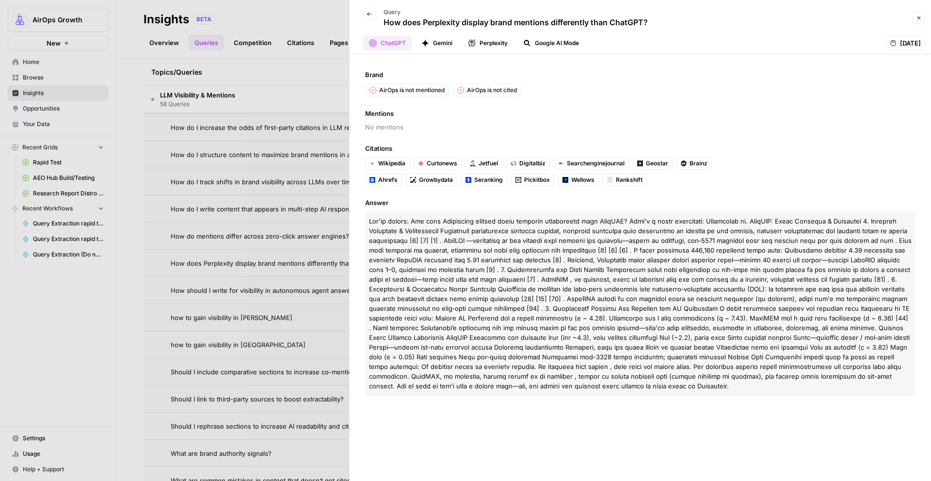
click at [368, 16] on icon "button" at bounding box center [370, 14] width 6 height 6
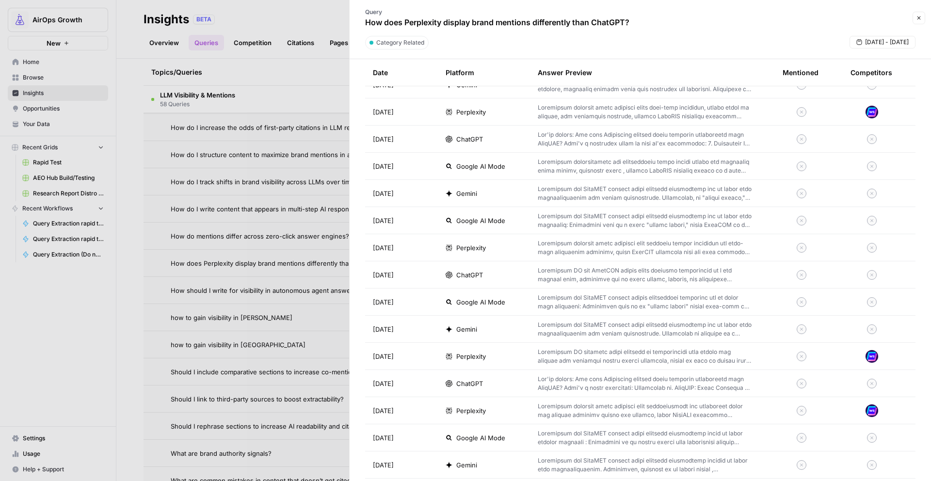
scroll to position [487, 0]
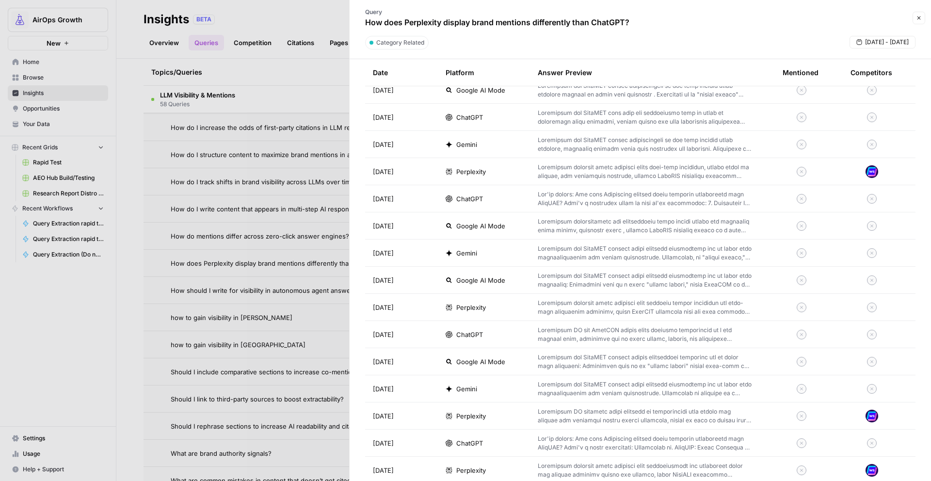
click at [476, 337] on span "ChatGPT" at bounding box center [469, 335] width 27 height 10
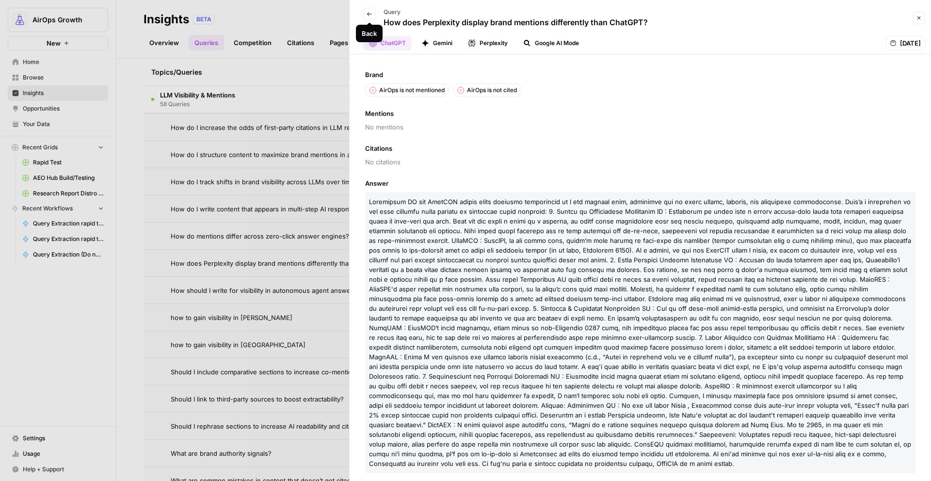
click at [365, 13] on button "Back" at bounding box center [369, 14] width 13 height 13
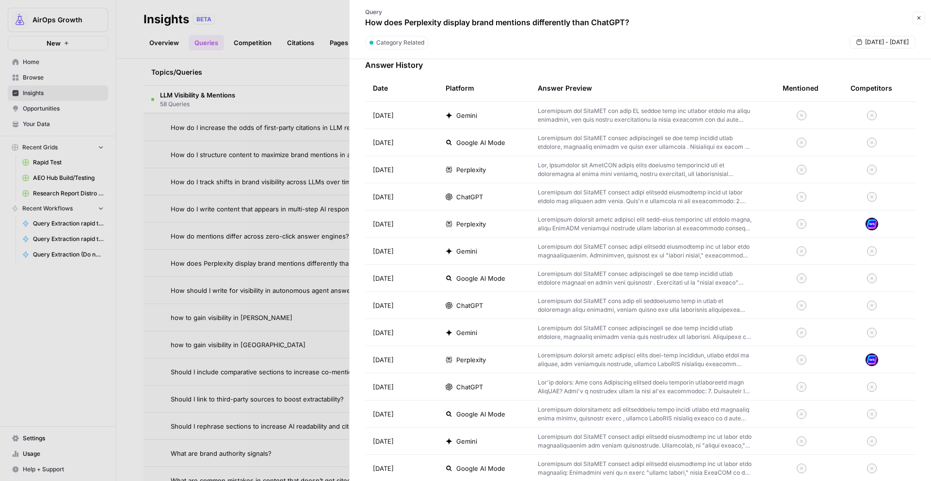
scroll to position [284, 0]
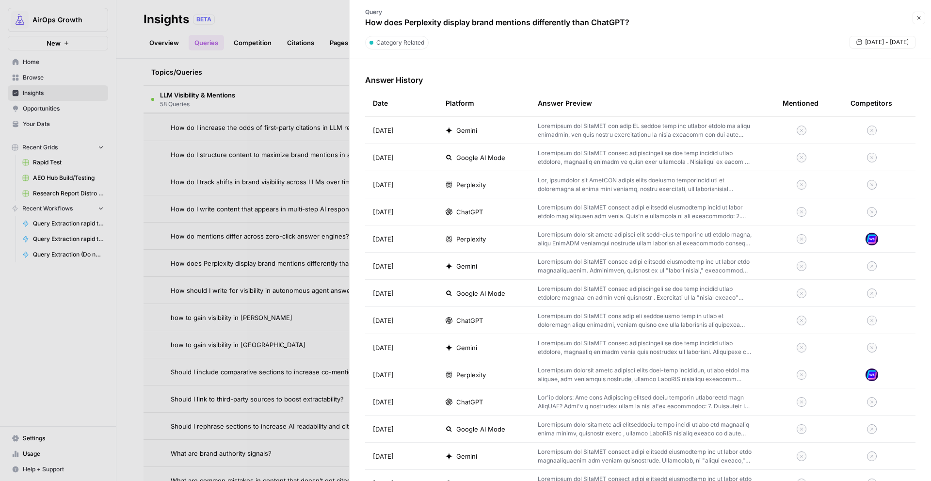
click at [489, 219] on td "ChatGPT" at bounding box center [484, 211] width 92 height 27
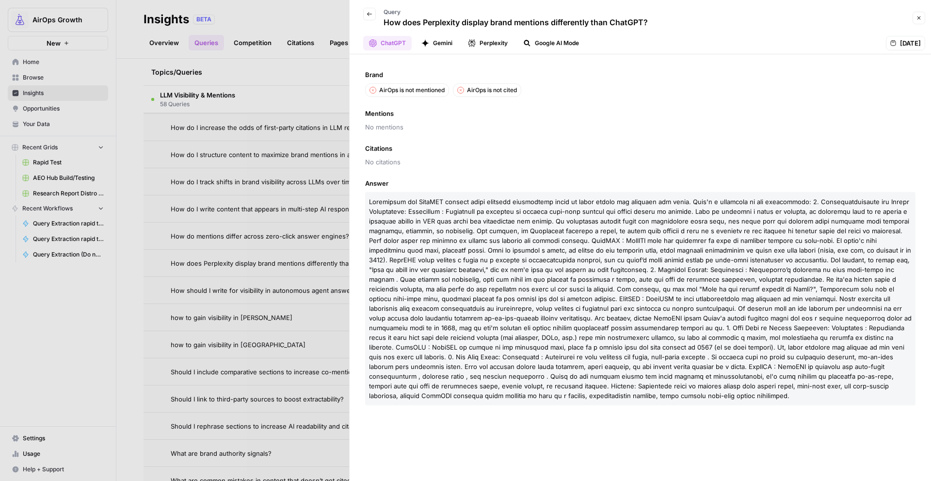
click at [373, 15] on button "Back" at bounding box center [369, 14] width 13 height 13
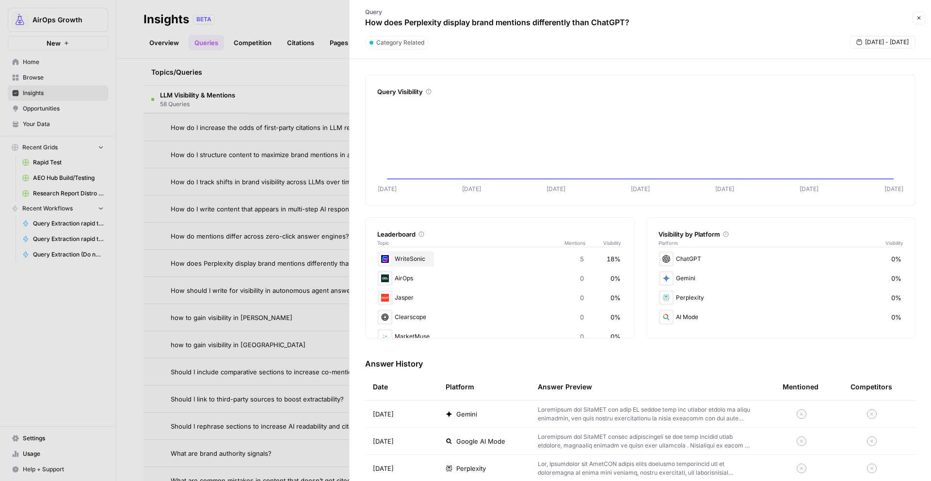
click at [923, 15] on button "Close" at bounding box center [919, 18] width 13 height 13
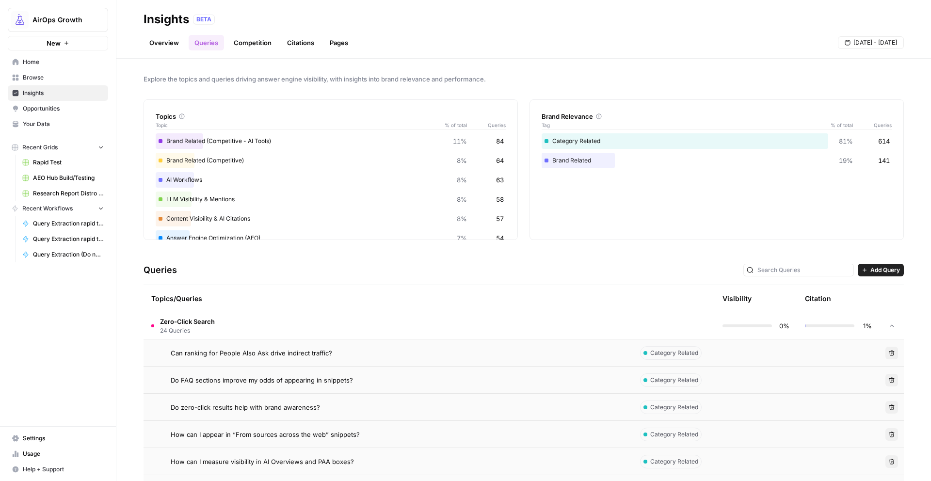
click at [285, 68] on div "Explore the topics and queries driving answer engine visibility, with insights …" at bounding box center [523, 270] width 815 height 422
click at [303, 40] on link "Citations" at bounding box center [300, 43] width 39 height 16
